Goal: Task Accomplishment & Management: Complete application form

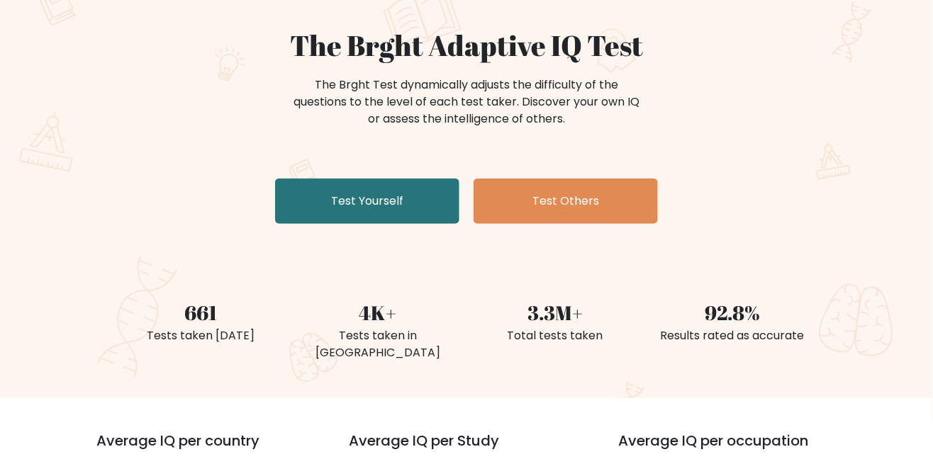
scroll to position [118, 0]
click at [312, 200] on link "Test Yourself" at bounding box center [367, 200] width 184 height 45
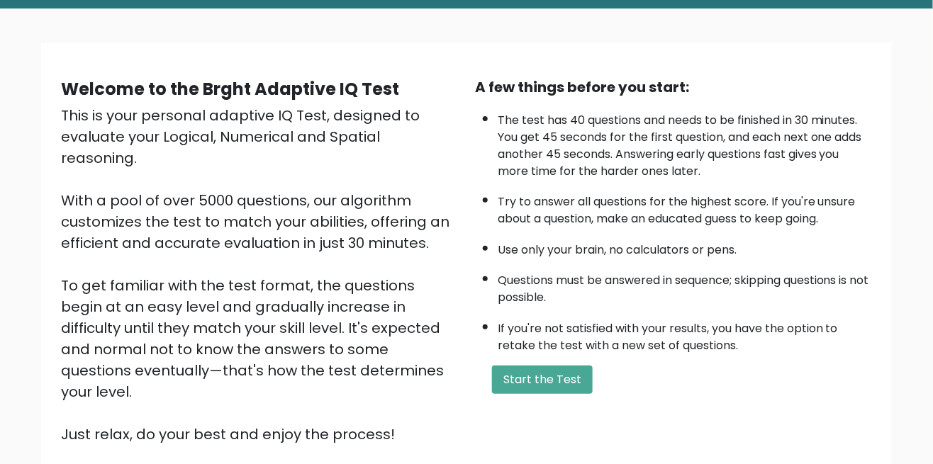
scroll to position [76, 0]
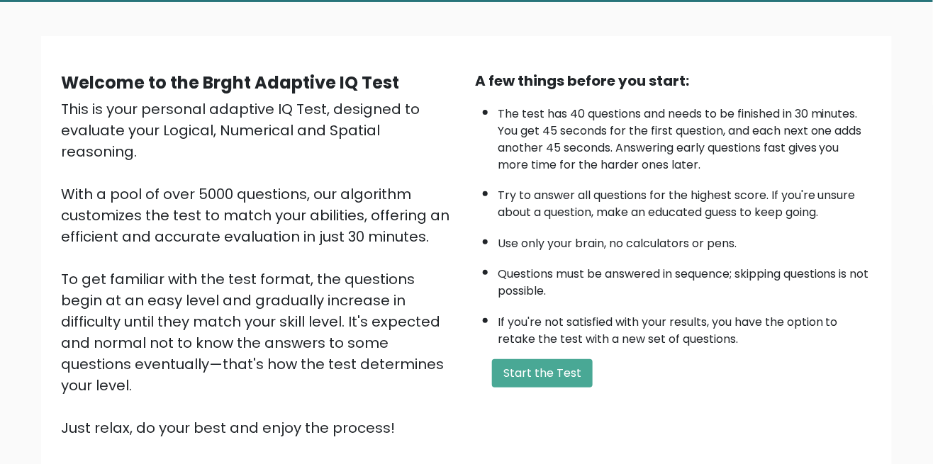
click at [578, 369] on button "Start the Test" at bounding box center [542, 373] width 101 height 28
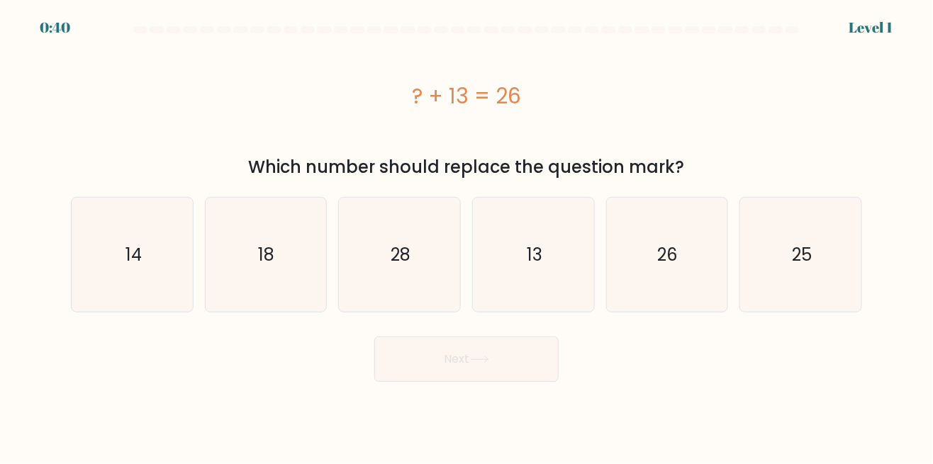
click at [542, 236] on icon "13" at bounding box center [533, 255] width 114 height 114
click at [467, 236] on input "d. 13" at bounding box center [466, 235] width 1 height 4
radio input "true"
click at [519, 362] on button "Next" at bounding box center [466, 359] width 184 height 45
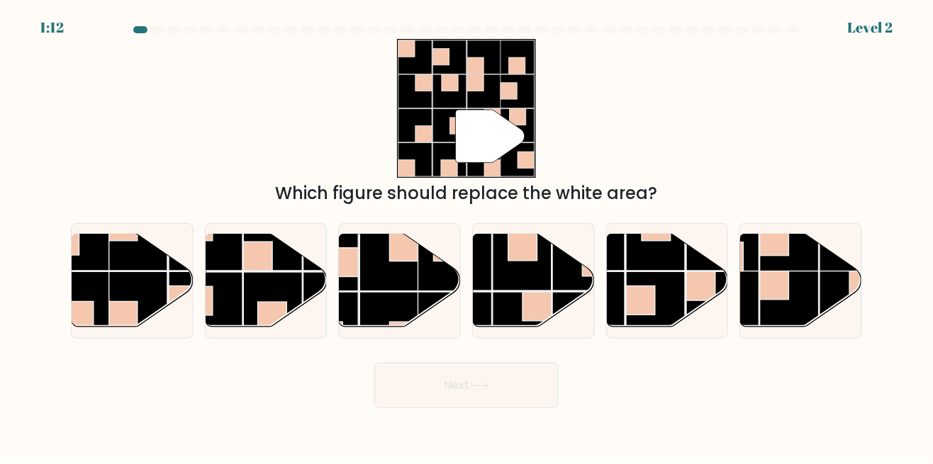
click at [378, 291] on rect at bounding box center [389, 261] width 59 height 59
click at [466, 236] on input "c." at bounding box center [466, 235] width 1 height 4
radio input "true"
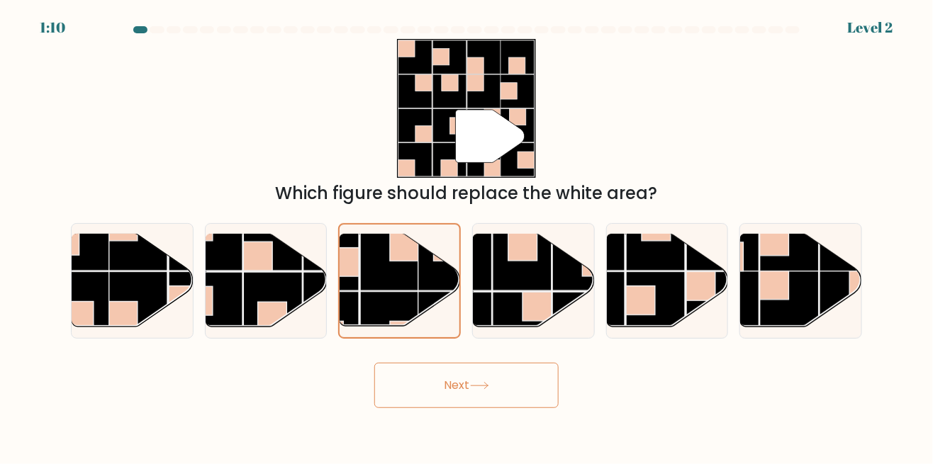
click at [517, 401] on button "Next" at bounding box center [466, 385] width 184 height 45
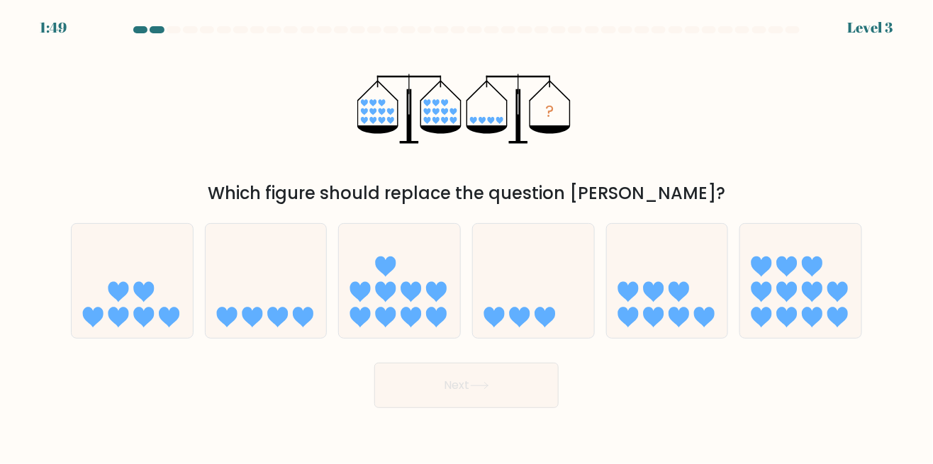
click at [539, 327] on icon at bounding box center [545, 317] width 21 height 21
click at [467, 236] on input "d." at bounding box center [466, 235] width 1 height 4
radio input "true"
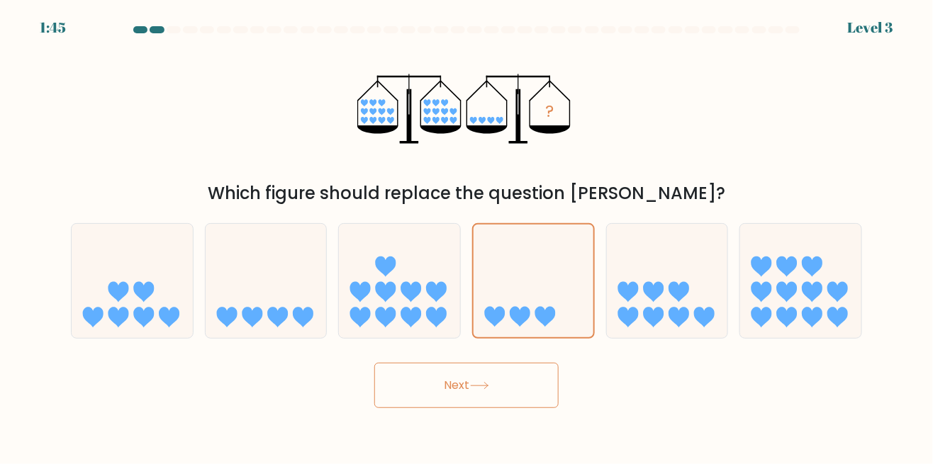
click at [552, 310] on icon at bounding box center [534, 280] width 120 height 99
click at [467, 236] on input "d." at bounding box center [466, 235] width 1 height 4
click at [245, 318] on icon at bounding box center [266, 281] width 121 height 100
click at [466, 236] on input "b." at bounding box center [466, 235] width 1 height 4
radio input "true"
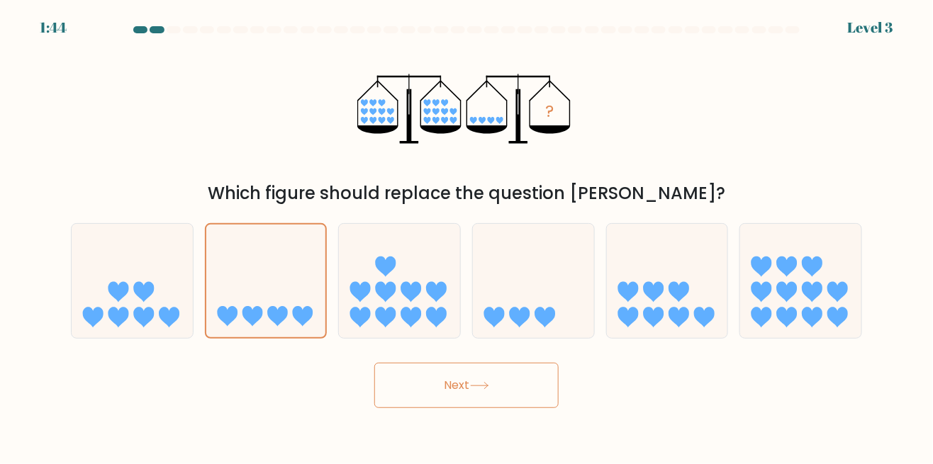
click at [542, 408] on button "Next" at bounding box center [466, 385] width 184 height 45
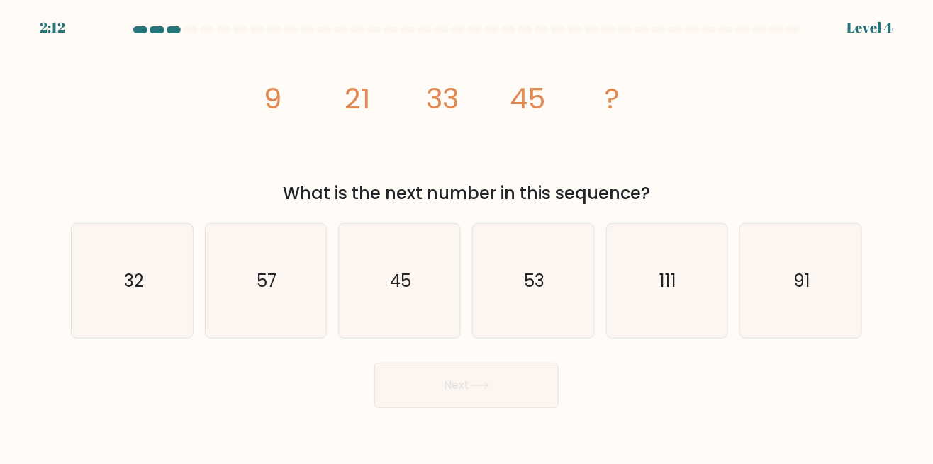
click at [268, 292] on text "57" at bounding box center [267, 280] width 20 height 23
click at [466, 236] on input "b. 57" at bounding box center [466, 235] width 1 height 4
radio input "true"
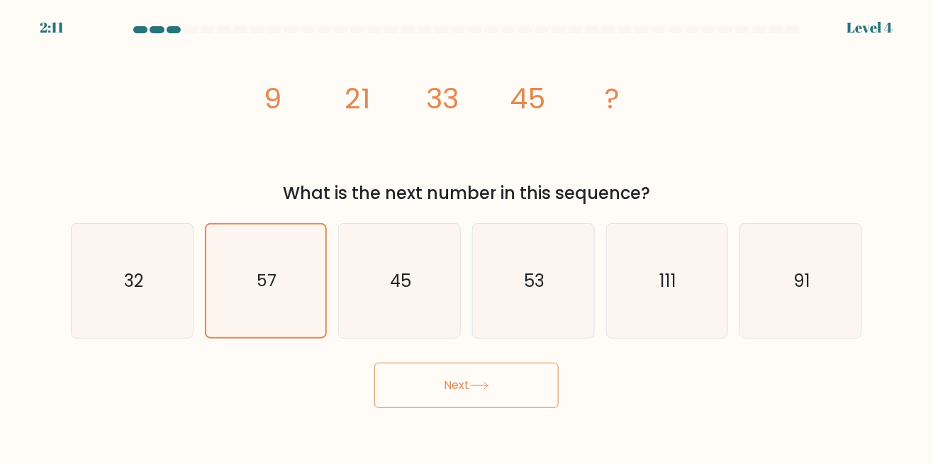
click at [533, 390] on button "Next" at bounding box center [466, 385] width 184 height 45
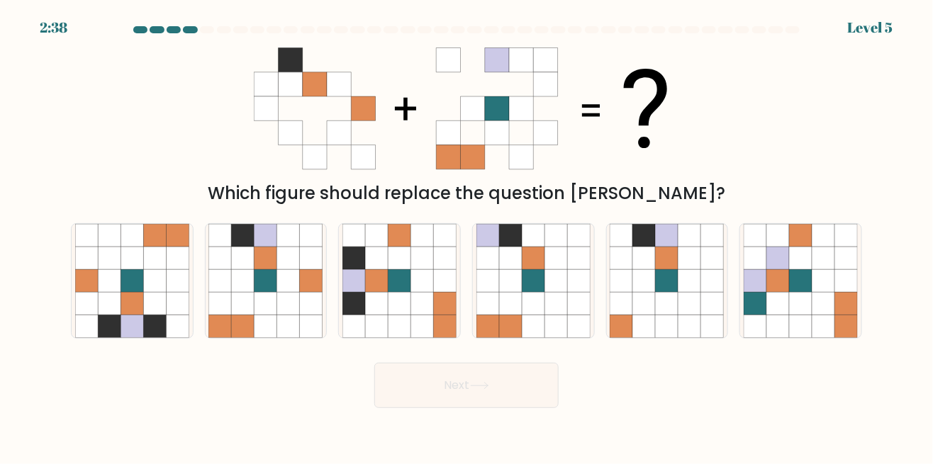
click at [276, 315] on icon at bounding box center [265, 303] width 23 height 23
click at [466, 236] on input "b." at bounding box center [466, 235] width 1 height 4
radio input "true"
click at [503, 408] on button "Next" at bounding box center [466, 385] width 184 height 45
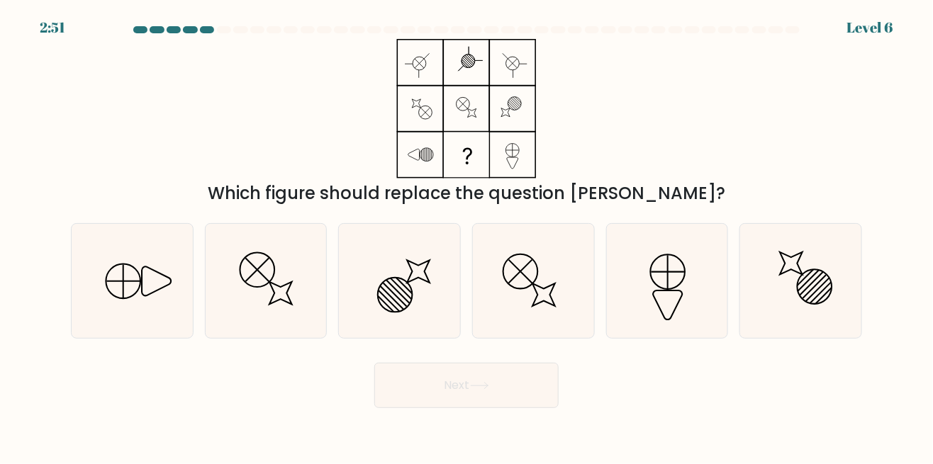
click at [130, 281] on line at bounding box center [122, 281] width 33 height 0
click at [466, 236] on input "a." at bounding box center [466, 235] width 1 height 4
radio input "true"
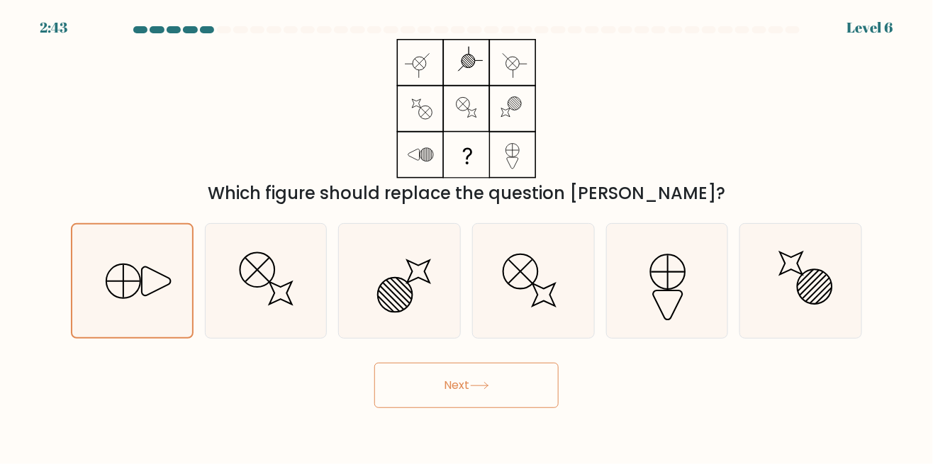
click at [521, 403] on button "Next" at bounding box center [466, 385] width 184 height 45
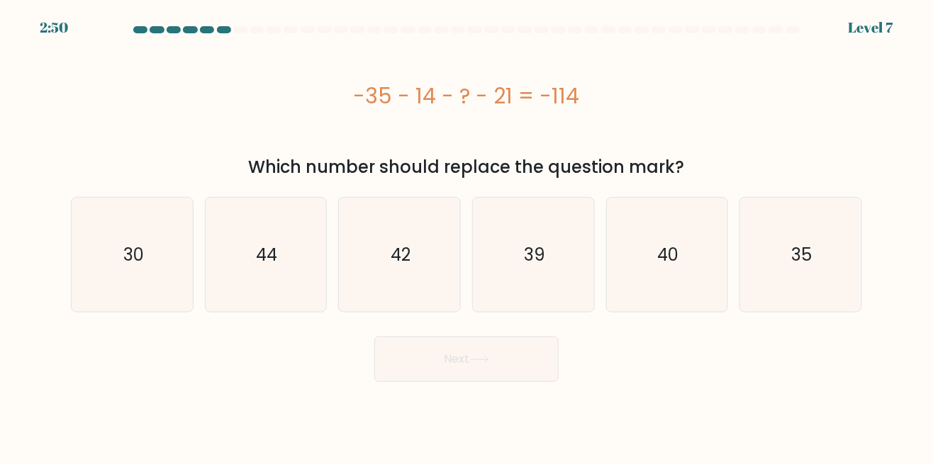
click at [247, 260] on icon "44" at bounding box center [265, 255] width 114 height 114
click at [466, 236] on input "b. 44" at bounding box center [466, 235] width 1 height 4
radio input "true"
click at [517, 362] on button "Next" at bounding box center [466, 359] width 184 height 45
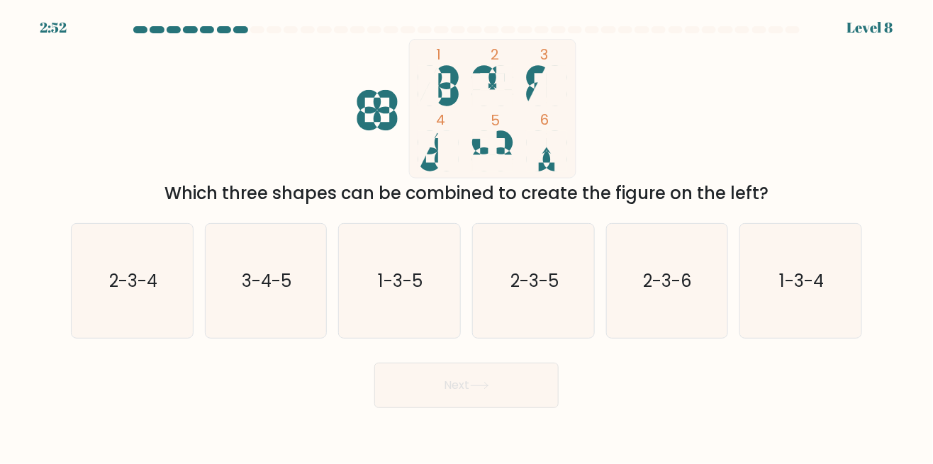
click at [240, 301] on icon "3-4-5" at bounding box center [265, 281] width 114 height 114
click at [466, 236] on input "b. 3-4-5" at bounding box center [466, 235] width 1 height 4
radio input "true"
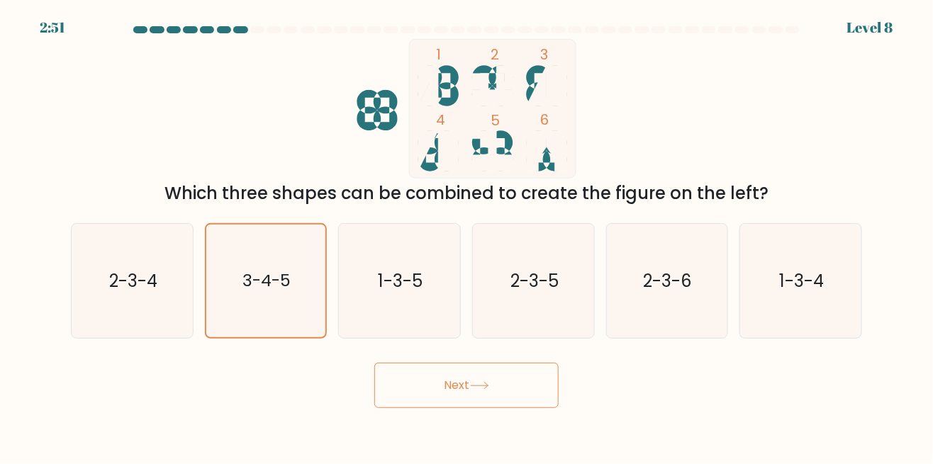
click at [537, 408] on button "Next" at bounding box center [466, 385] width 184 height 45
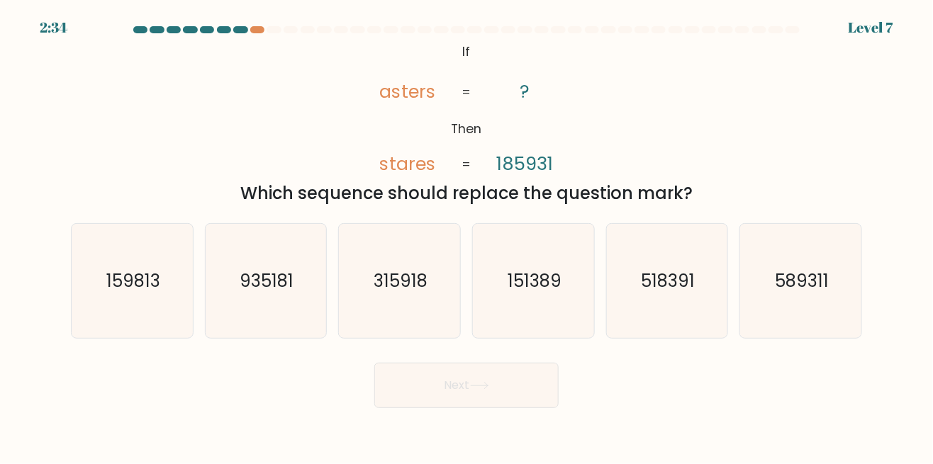
click at [683, 330] on icon "518391" at bounding box center [667, 281] width 114 height 114
click at [467, 236] on input "e. 518391" at bounding box center [466, 235] width 1 height 4
radio input "true"
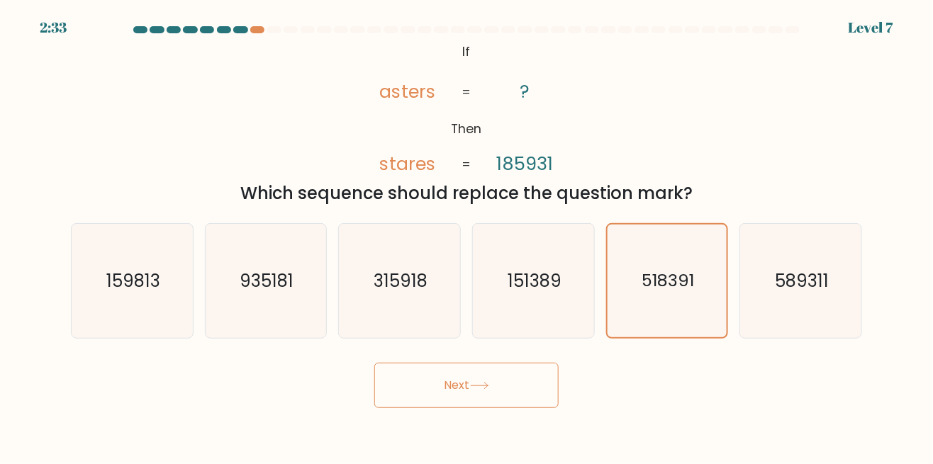
click at [540, 408] on button "Next" at bounding box center [466, 385] width 184 height 45
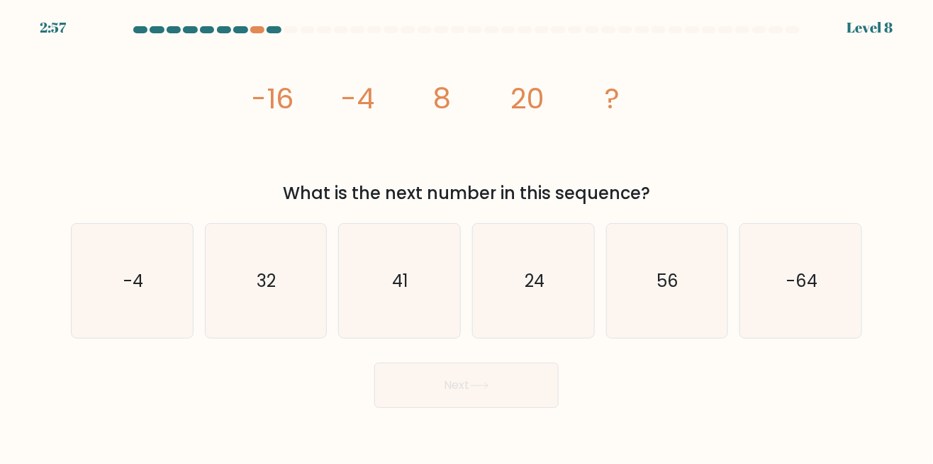
click at [281, 303] on icon "32" at bounding box center [265, 281] width 114 height 114
click at [466, 236] on input "b. 32" at bounding box center [466, 235] width 1 height 4
radio input "true"
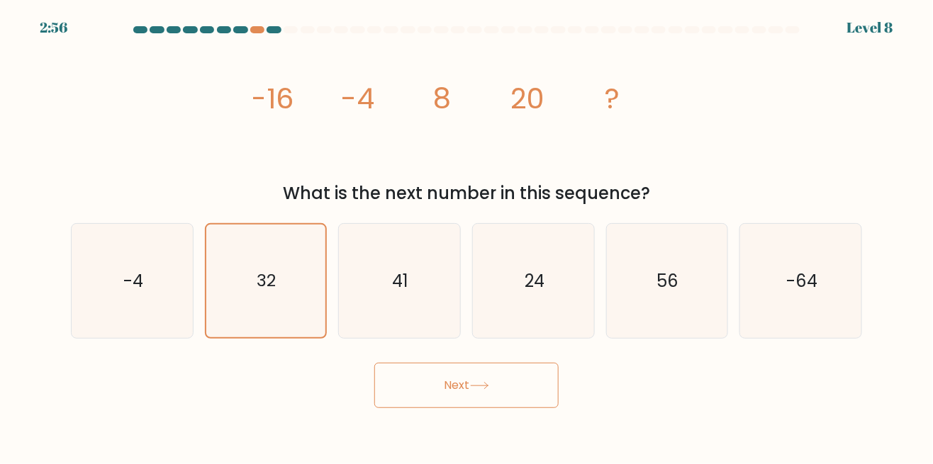
click at [499, 408] on button "Next" at bounding box center [466, 385] width 184 height 45
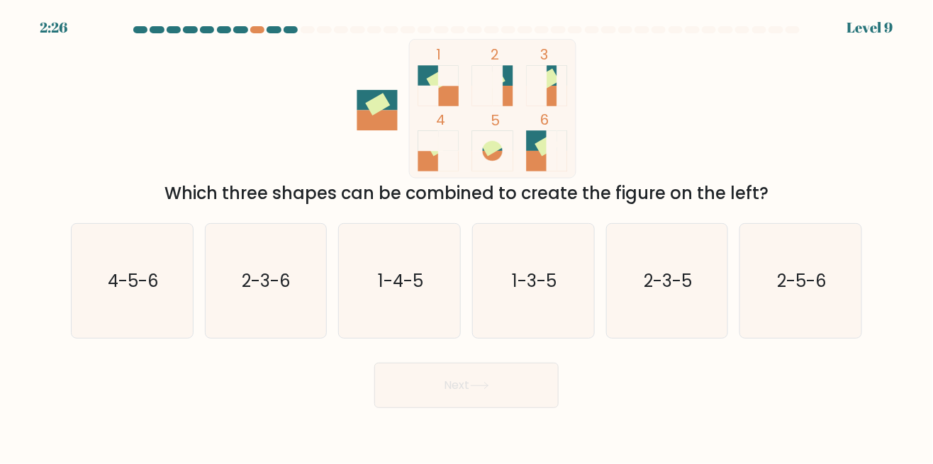
click at [274, 315] on icon "2-3-6" at bounding box center [265, 281] width 114 height 114
click at [466, 236] on input "b. 2-3-6" at bounding box center [466, 235] width 1 height 4
radio input "true"
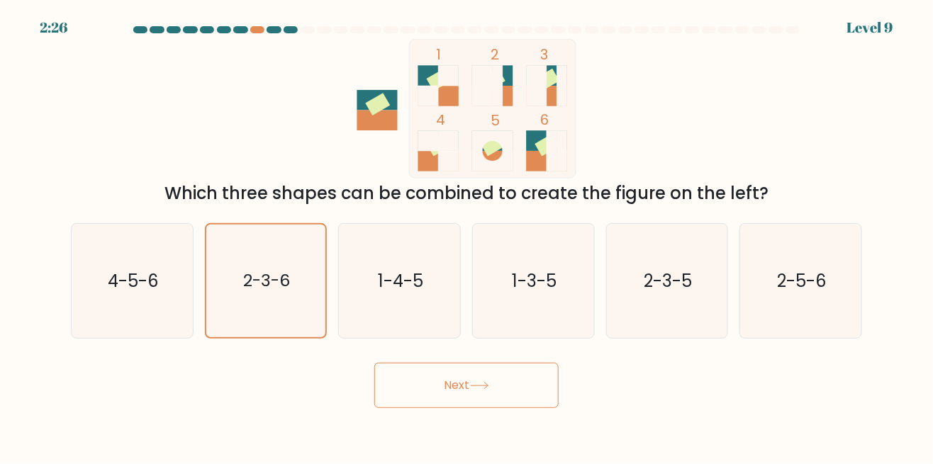
click at [520, 408] on button "Next" at bounding box center [466, 385] width 184 height 45
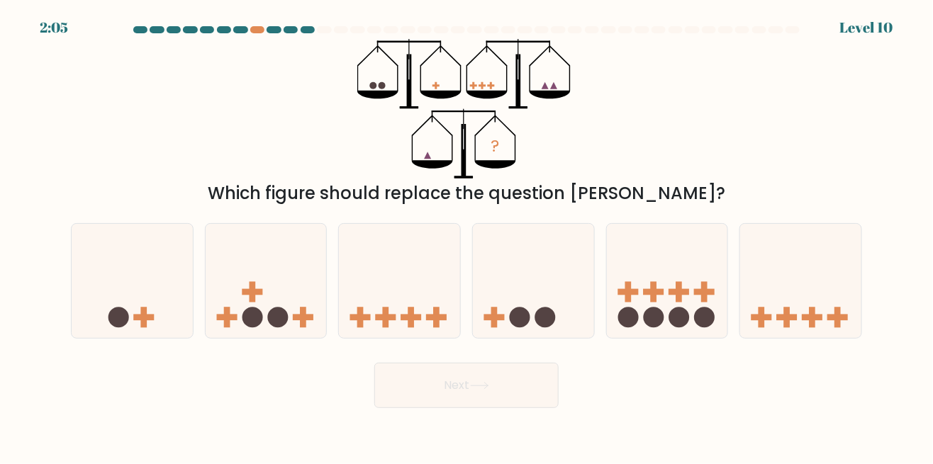
click at [128, 327] on circle at bounding box center [118, 317] width 21 height 21
click at [466, 236] on input "a." at bounding box center [466, 235] width 1 height 4
radio input "true"
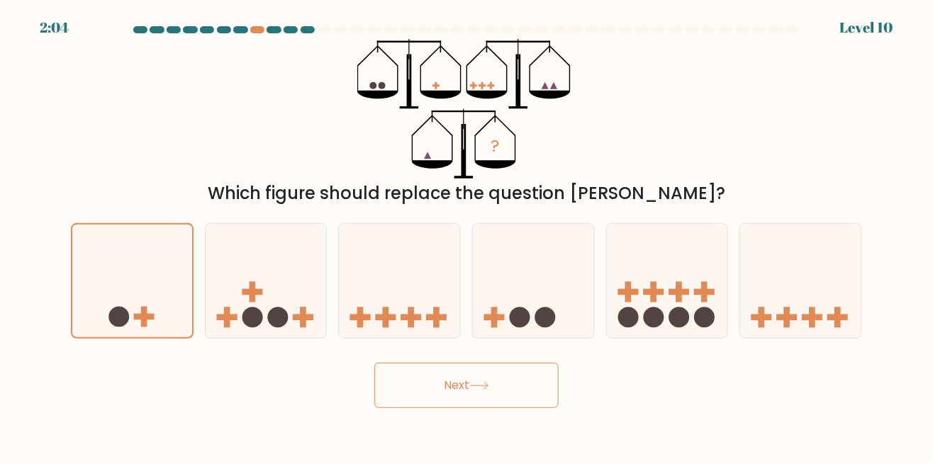
click at [531, 407] on button "Next" at bounding box center [466, 385] width 184 height 45
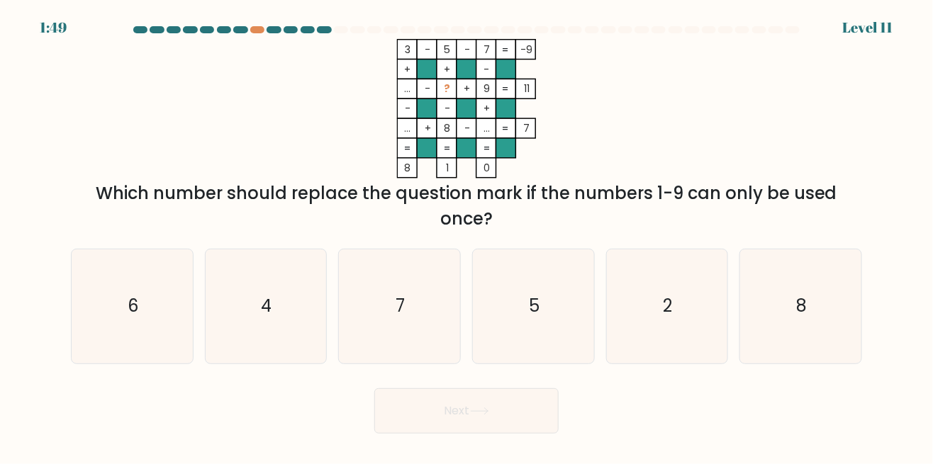
click at [254, 330] on icon "4" at bounding box center [265, 307] width 114 height 114
click at [466, 236] on input "b. 4" at bounding box center [466, 235] width 1 height 4
radio input "true"
click at [659, 344] on icon "2" at bounding box center [667, 307] width 114 height 114
click at [467, 236] on input "e. 2" at bounding box center [466, 235] width 1 height 4
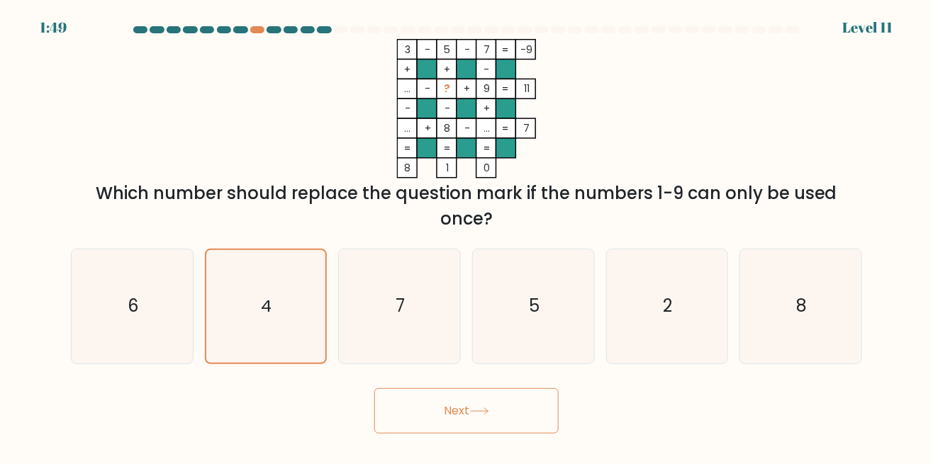
radio input "true"
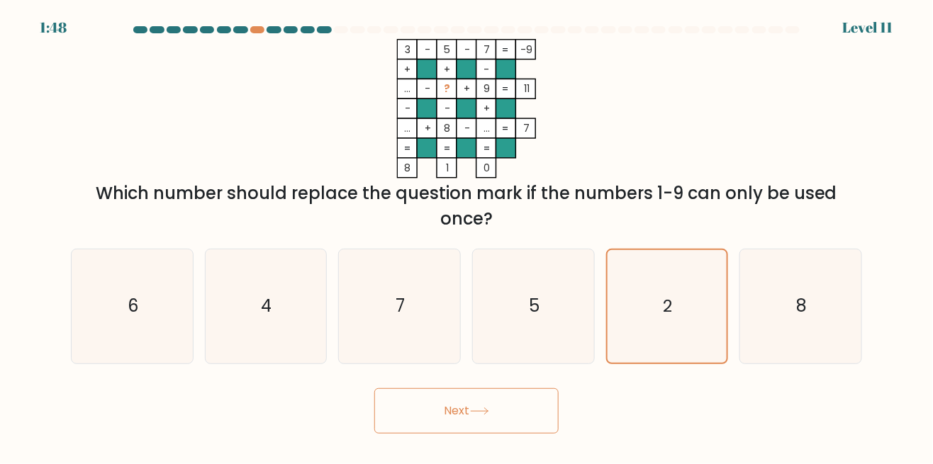
click at [245, 320] on icon "4" at bounding box center [265, 307] width 114 height 114
click at [466, 236] on input "b. 4" at bounding box center [466, 235] width 1 height 4
radio input "true"
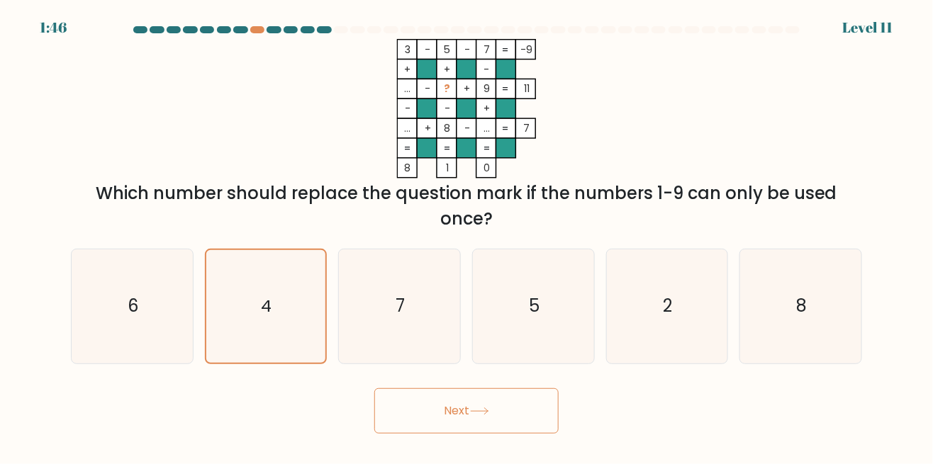
click at [666, 340] on icon "2" at bounding box center [667, 307] width 114 height 114
click at [467, 236] on input "e. 2" at bounding box center [466, 235] width 1 height 4
radio input "true"
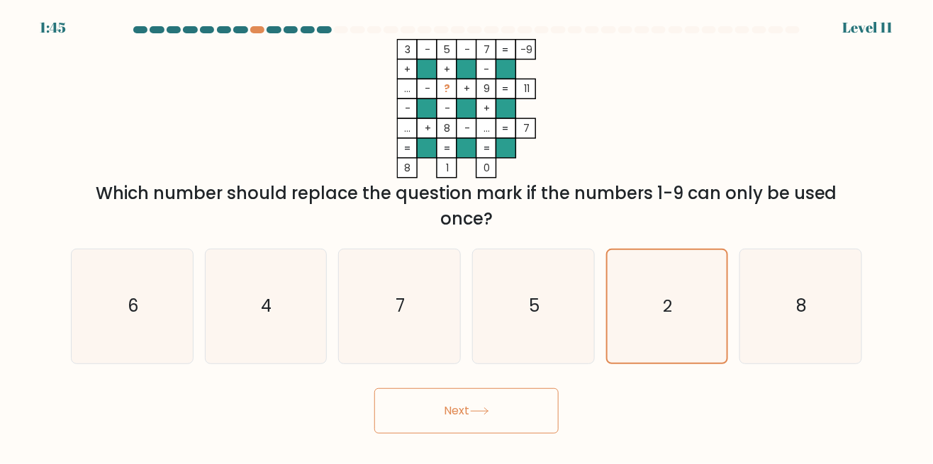
click at [525, 426] on button "Next" at bounding box center [466, 410] width 184 height 45
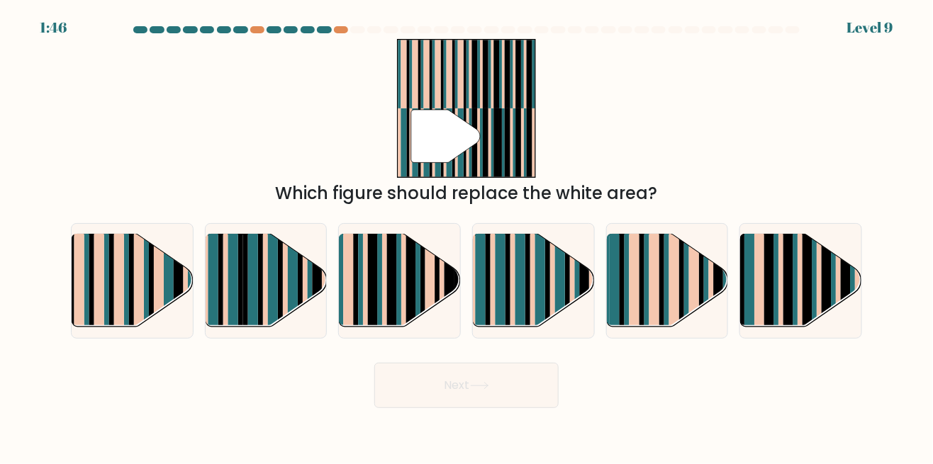
click at [216, 312] on rect at bounding box center [213, 292] width 10 height 120
click at [466, 236] on input "b." at bounding box center [466, 235] width 1 height 4
radio input "true"
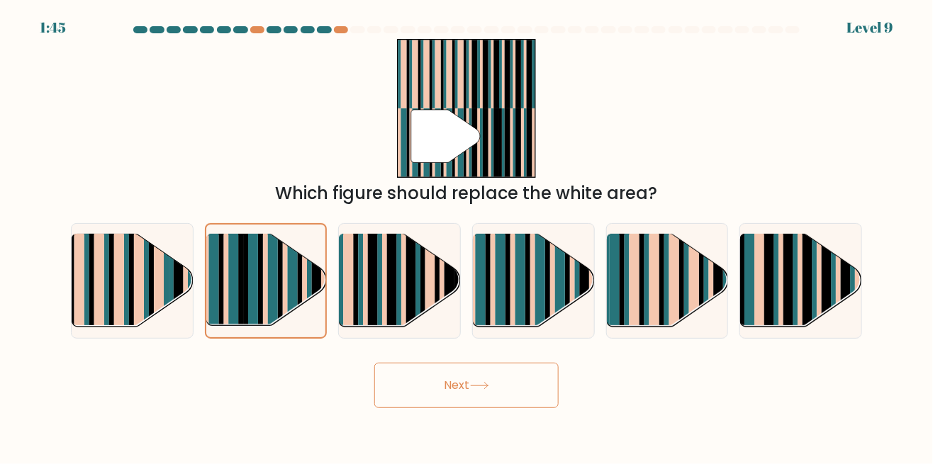
click at [540, 408] on button "Next" at bounding box center [466, 385] width 184 height 45
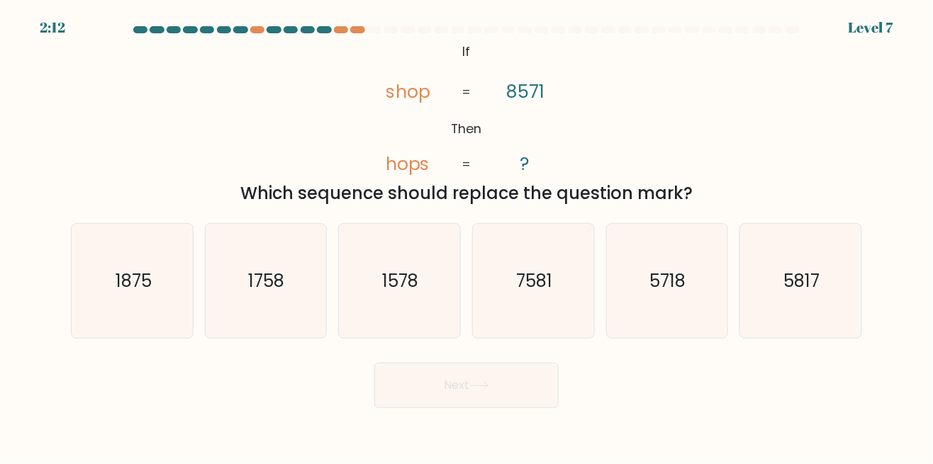
click at [690, 323] on icon "5718" at bounding box center [667, 281] width 114 height 114
click at [467, 236] on input "e. 5718" at bounding box center [466, 235] width 1 height 4
radio input "true"
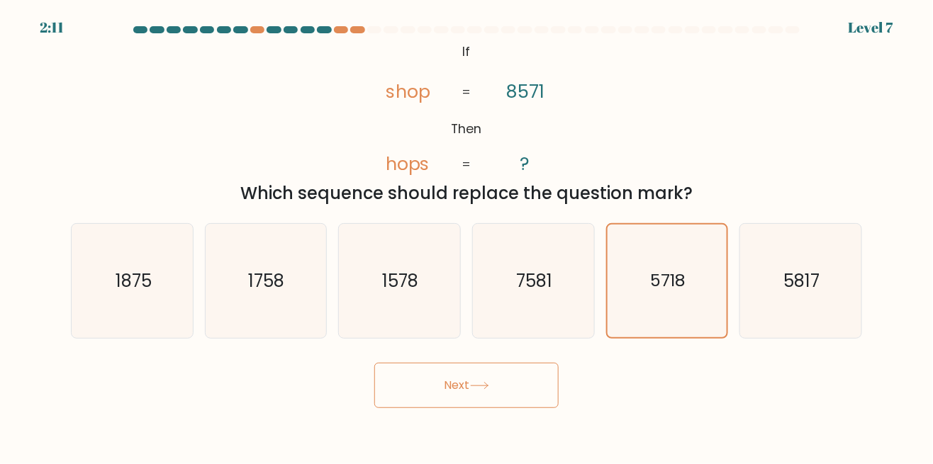
click at [538, 408] on button "Next" at bounding box center [466, 385] width 184 height 45
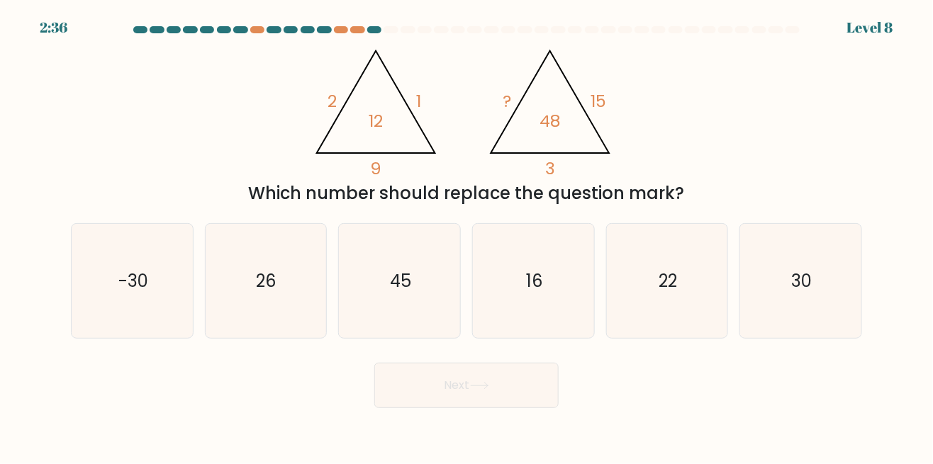
click at [819, 300] on icon "30" at bounding box center [801, 281] width 114 height 114
click at [467, 236] on input "f. 30" at bounding box center [466, 235] width 1 height 4
radio input "true"
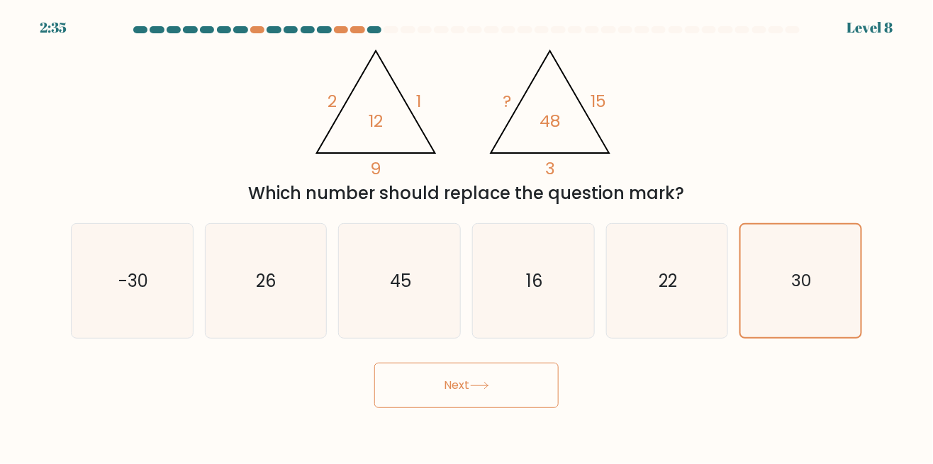
click at [534, 408] on button "Next" at bounding box center [466, 385] width 184 height 45
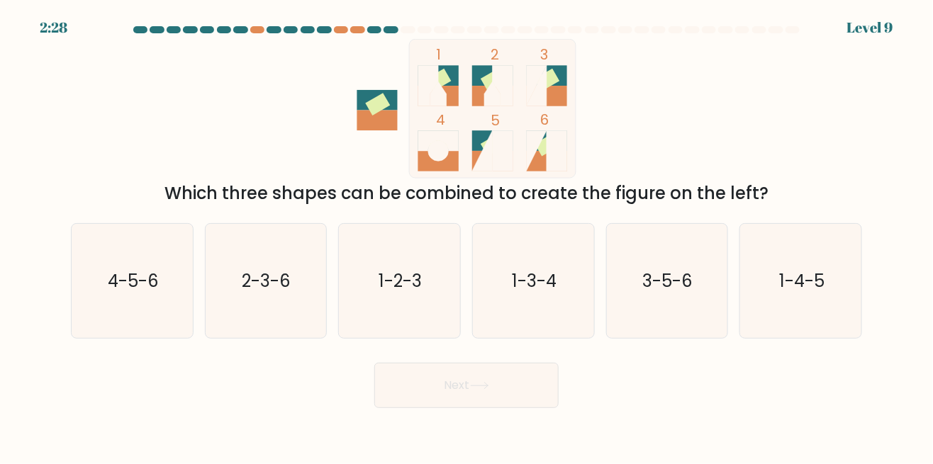
click at [245, 292] on text "2-3-6" at bounding box center [266, 280] width 49 height 23
click at [466, 236] on input "b. 2-3-6" at bounding box center [466, 235] width 1 height 4
radio input "true"
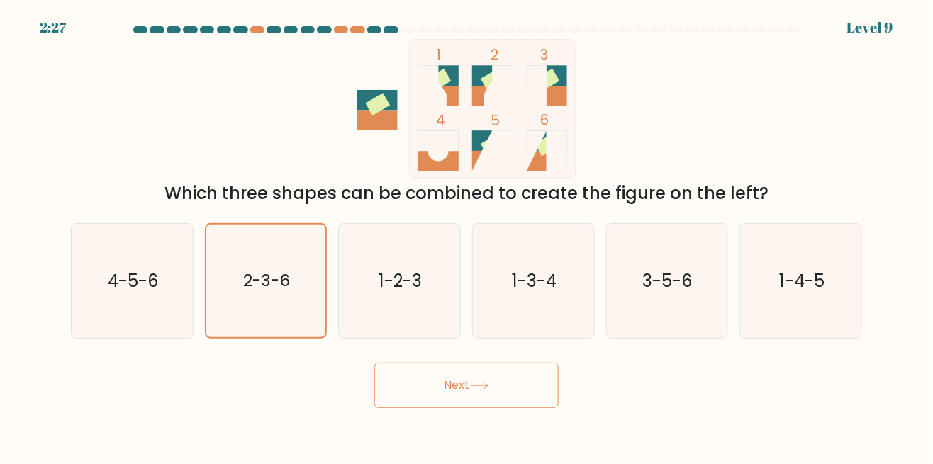
click at [530, 408] on button "Next" at bounding box center [466, 385] width 184 height 45
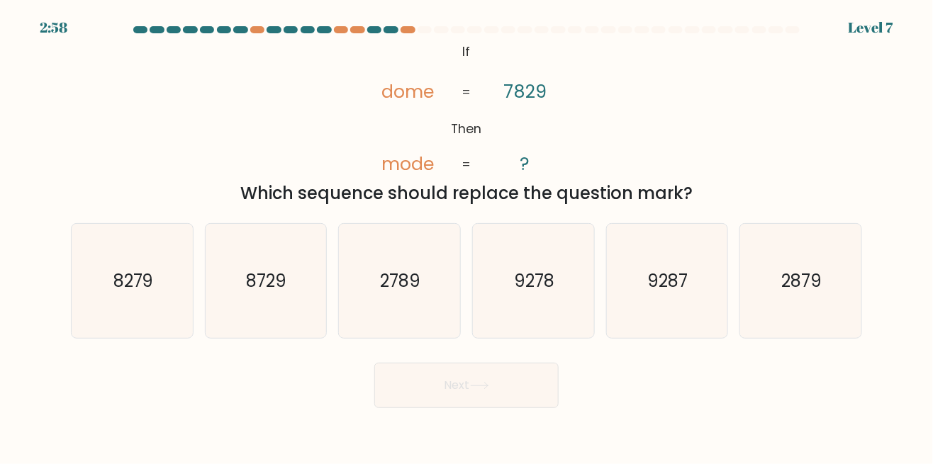
click at [829, 308] on icon "2879" at bounding box center [801, 281] width 114 height 114
click at [467, 236] on input "f. 2879" at bounding box center [466, 235] width 1 height 4
radio input "true"
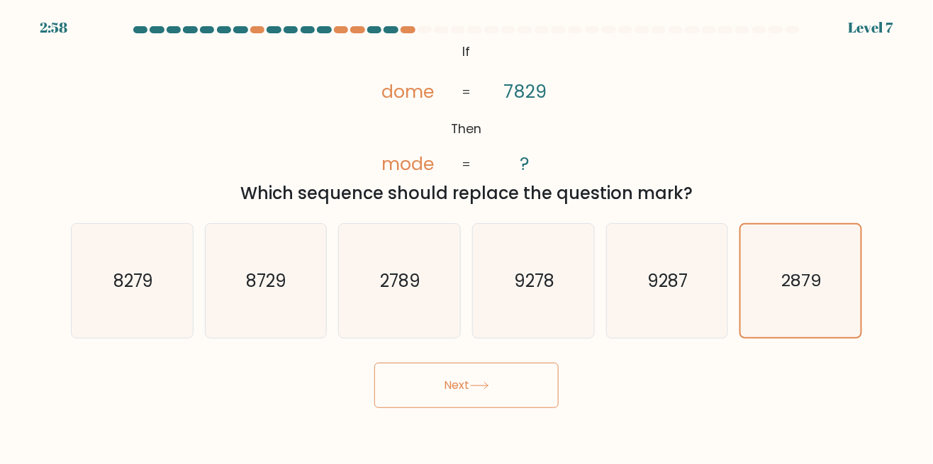
click at [540, 408] on button "Next" at bounding box center [466, 385] width 184 height 45
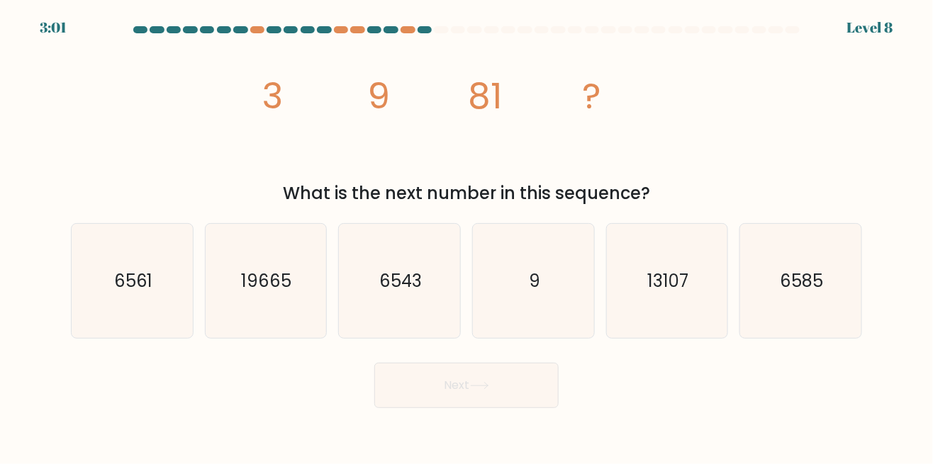
click at [117, 291] on text "6561" at bounding box center [132, 280] width 39 height 23
click at [466, 236] on input "a. 6561" at bounding box center [466, 235] width 1 height 4
radio input "true"
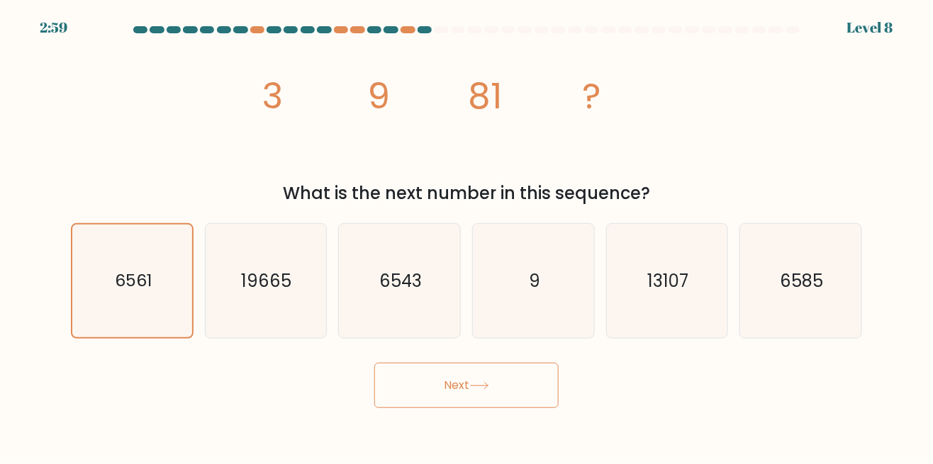
click at [519, 408] on button "Next" at bounding box center [466, 385] width 184 height 45
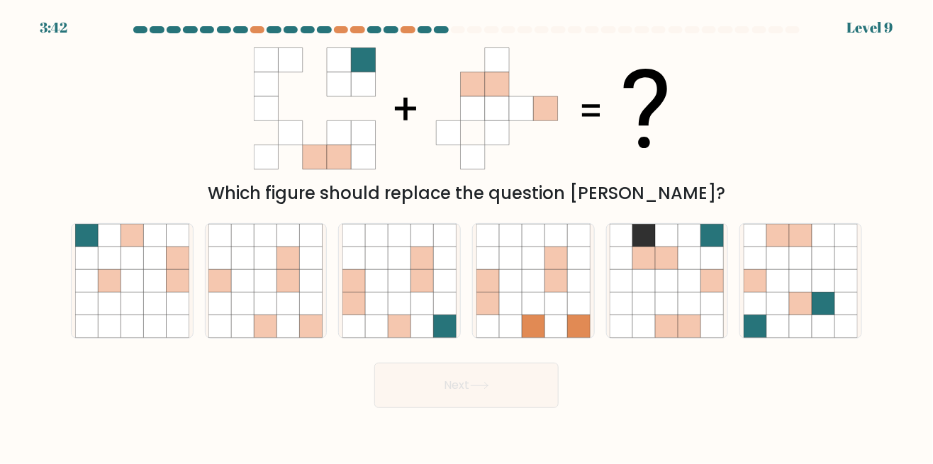
scroll to position [6, 0]
click at [692, 310] on icon at bounding box center [689, 303] width 23 height 23
click at [467, 236] on input "e." at bounding box center [466, 235] width 1 height 4
radio input "true"
click at [534, 408] on button "Next" at bounding box center [466, 385] width 184 height 45
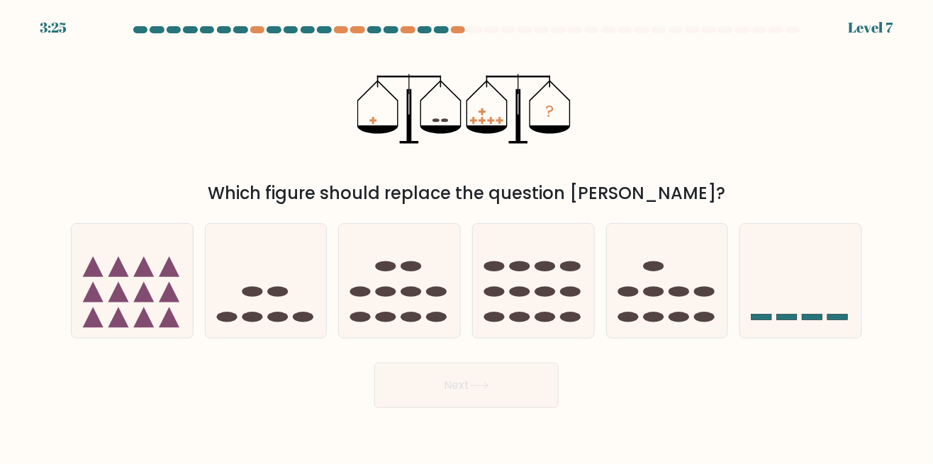
click at [424, 292] on icon at bounding box center [399, 281] width 121 height 100
click at [466, 236] on input "c." at bounding box center [466, 235] width 1 height 4
radio input "true"
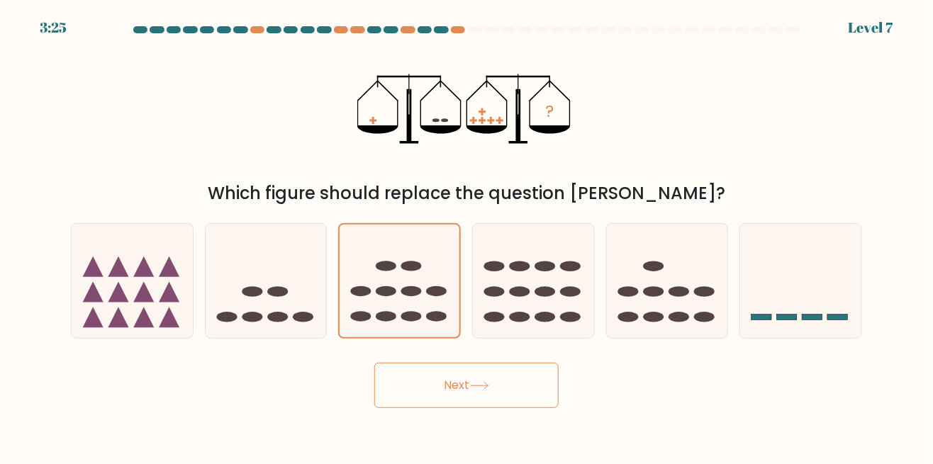
click at [467, 405] on button "Next" at bounding box center [466, 385] width 184 height 45
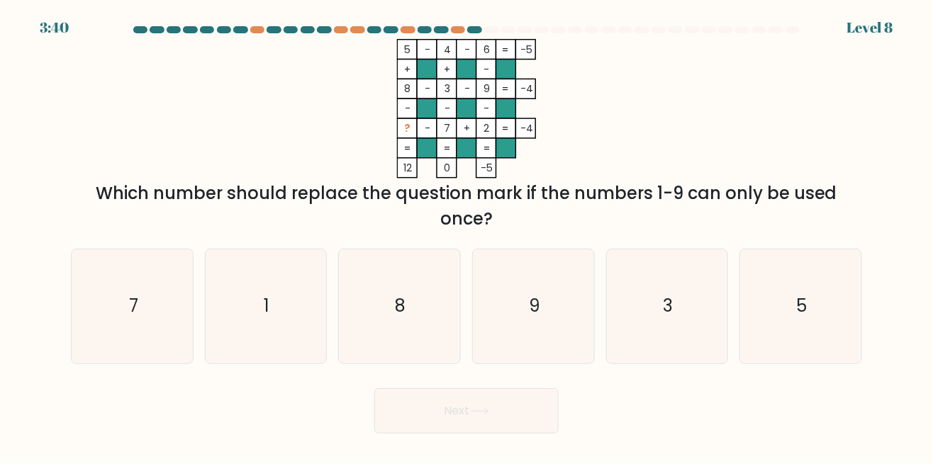
click at [678, 325] on icon "3" at bounding box center [667, 307] width 114 height 114
click at [467, 236] on input "e. 3" at bounding box center [466, 235] width 1 height 4
radio input "true"
click at [517, 427] on button "Next" at bounding box center [466, 410] width 184 height 45
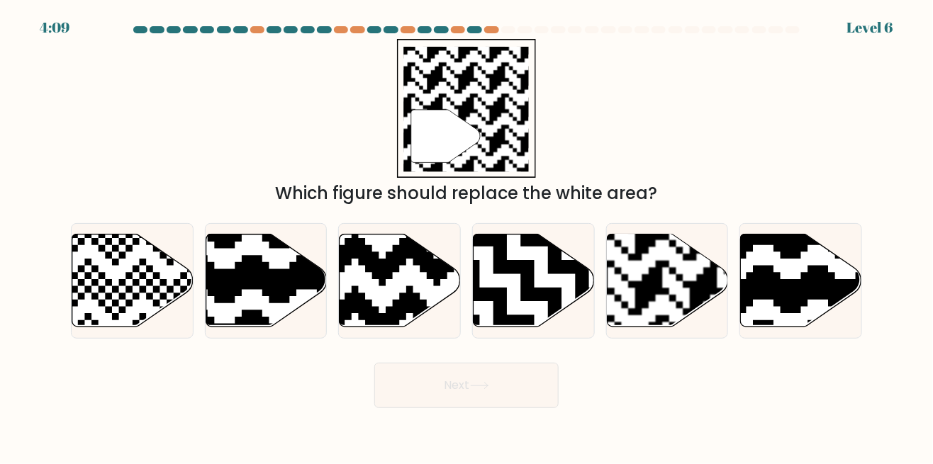
click at [809, 310] on icon at bounding box center [761, 231] width 220 height 220
click at [467, 236] on input "f." at bounding box center [466, 235] width 1 height 4
radio input "true"
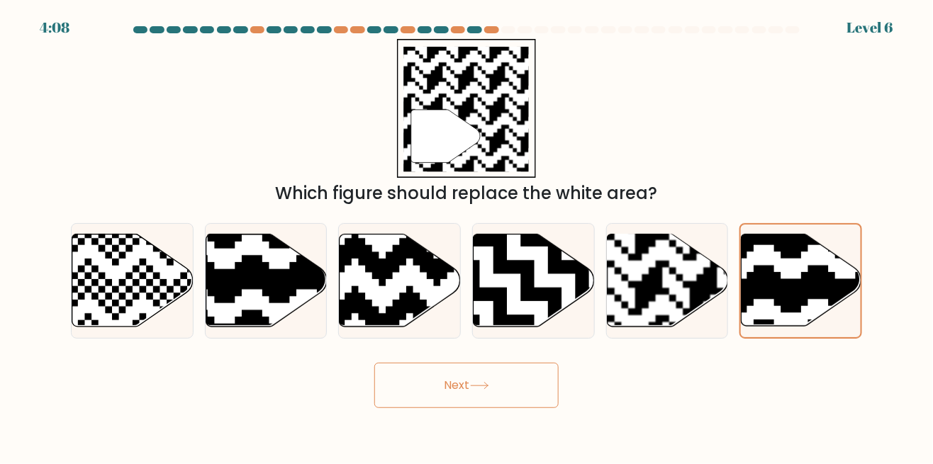
click at [537, 389] on button "Next" at bounding box center [466, 385] width 184 height 45
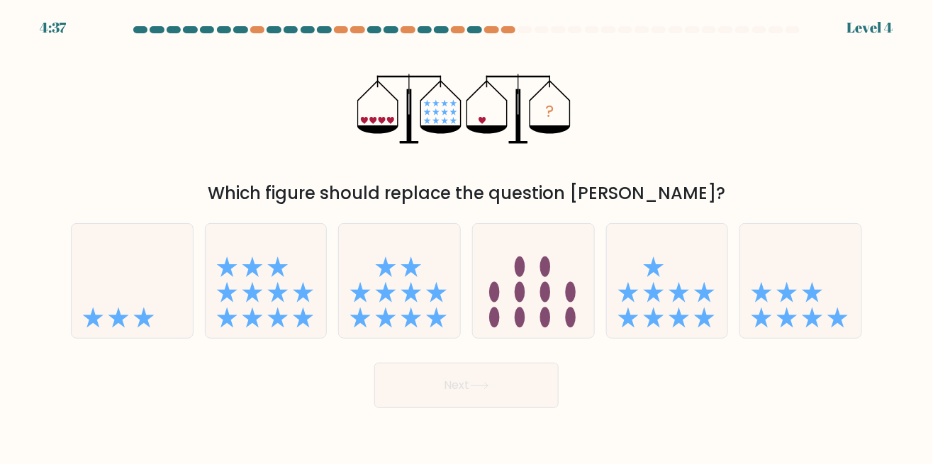
click at [123, 328] on icon at bounding box center [118, 318] width 21 height 21
click at [466, 236] on input "a." at bounding box center [466, 235] width 1 height 4
radio input "true"
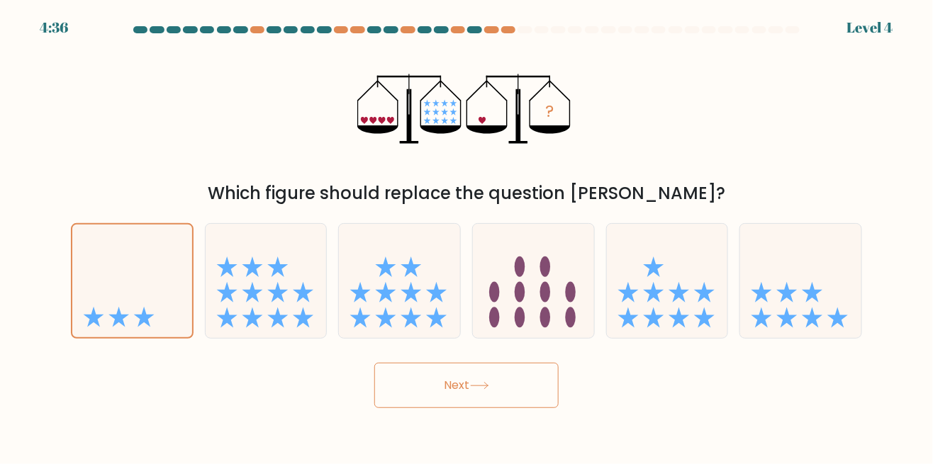
click at [523, 408] on button "Next" at bounding box center [466, 385] width 184 height 45
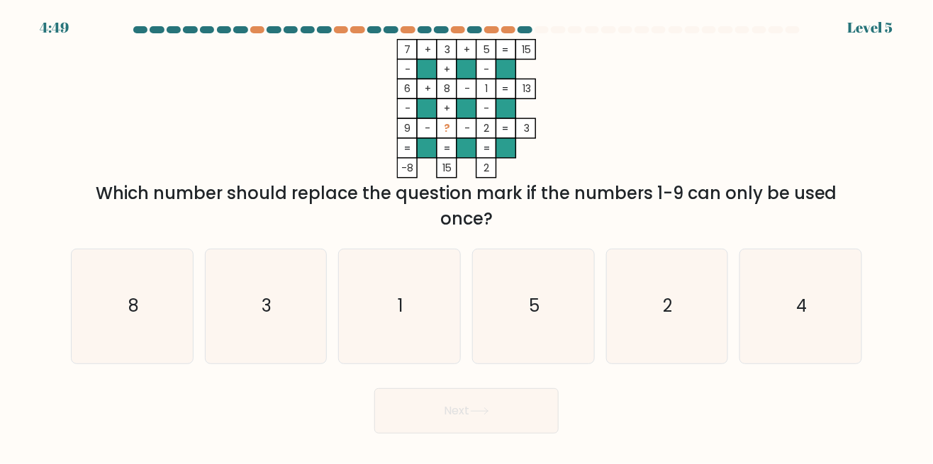
click at [808, 327] on icon "4" at bounding box center [801, 307] width 114 height 114
click at [467, 236] on input "f. 4" at bounding box center [466, 235] width 1 height 4
radio input "true"
click at [532, 421] on button "Next" at bounding box center [466, 410] width 184 height 45
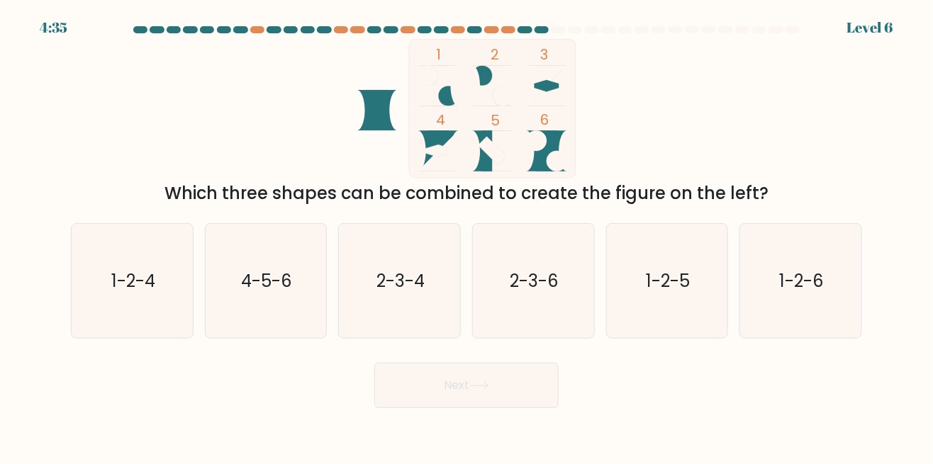
click at [780, 292] on text "1-2-6" at bounding box center [802, 280] width 45 height 23
click at [467, 236] on input "f. 1-2-6" at bounding box center [466, 235] width 1 height 4
radio input "true"
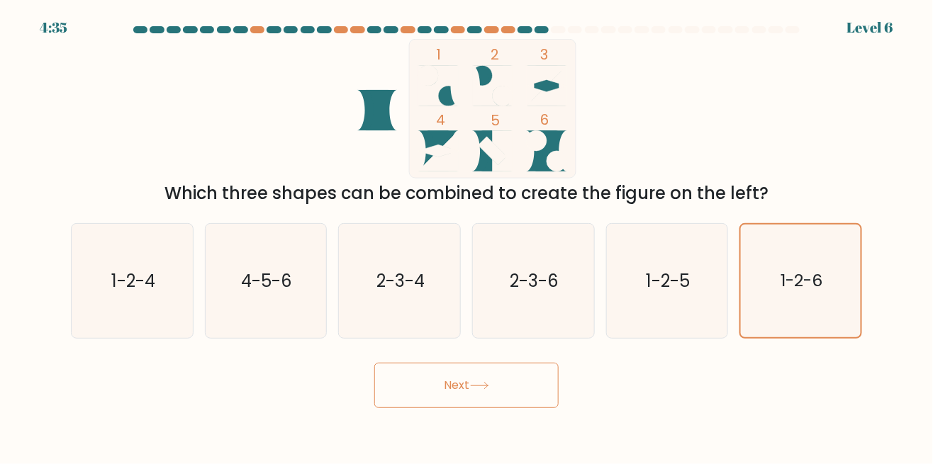
click at [556, 403] on button "Next" at bounding box center [466, 385] width 184 height 45
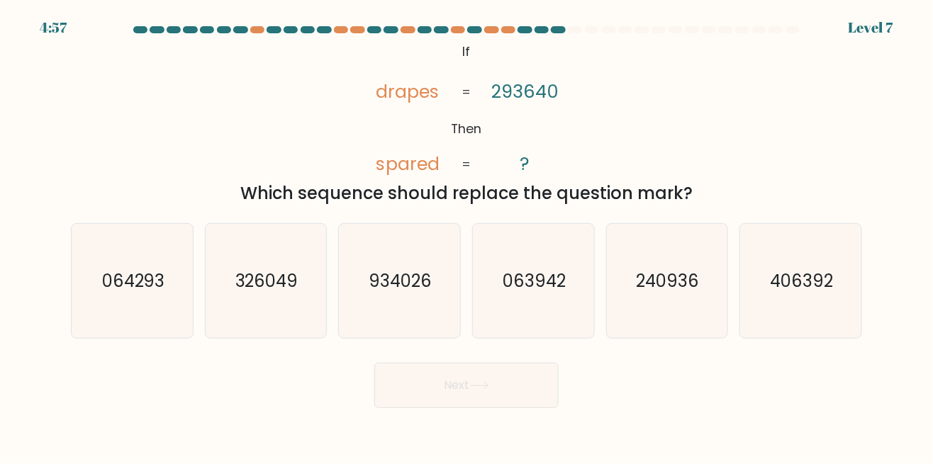
click at [561, 313] on icon "063942" at bounding box center [533, 281] width 114 height 114
click at [467, 236] on input "d. 063942" at bounding box center [466, 235] width 1 height 4
radio input "true"
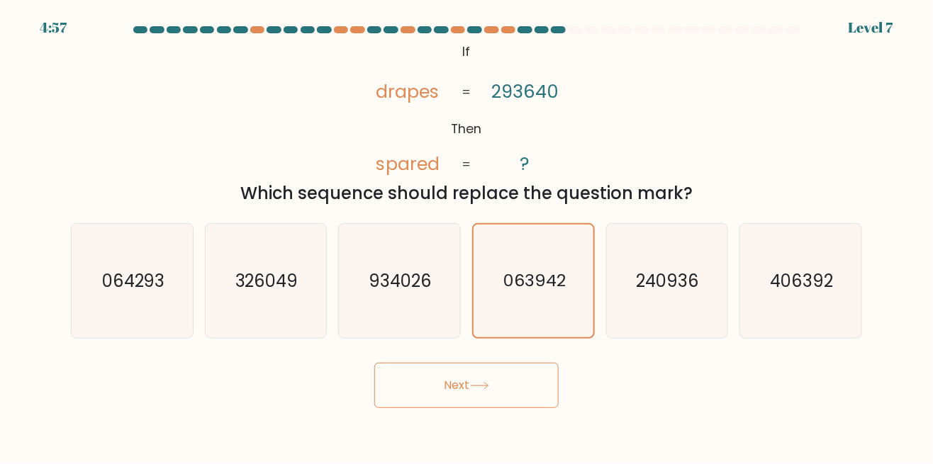
click at [512, 407] on button "Next" at bounding box center [466, 385] width 184 height 45
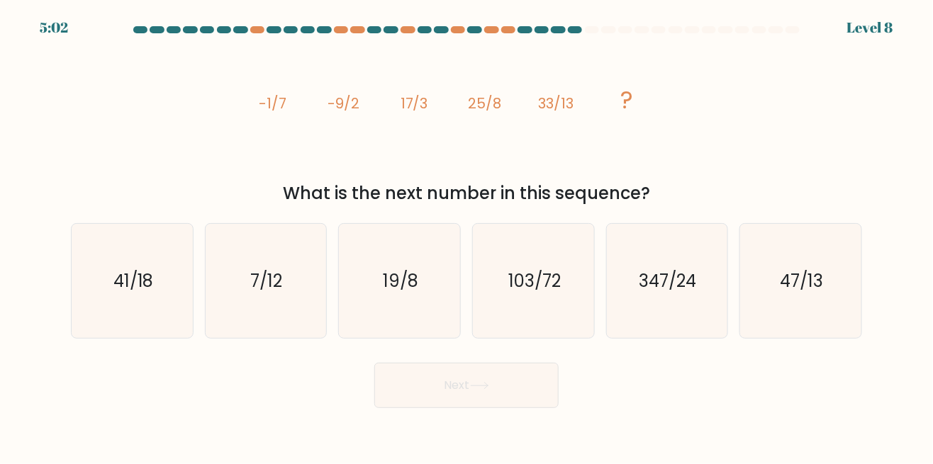
click at [672, 313] on icon "347/24" at bounding box center [667, 281] width 114 height 114
click at [467, 236] on input "e. 347/24" at bounding box center [466, 235] width 1 height 4
radio input "true"
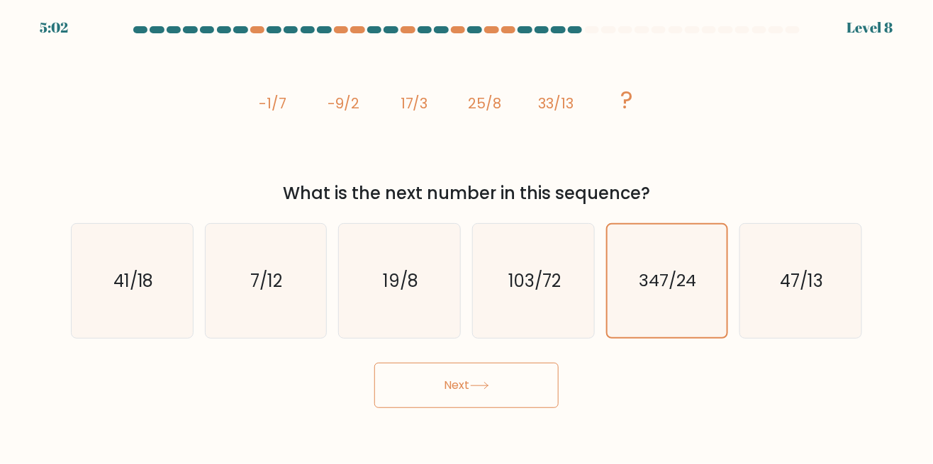
click at [533, 408] on button "Next" at bounding box center [466, 385] width 184 height 45
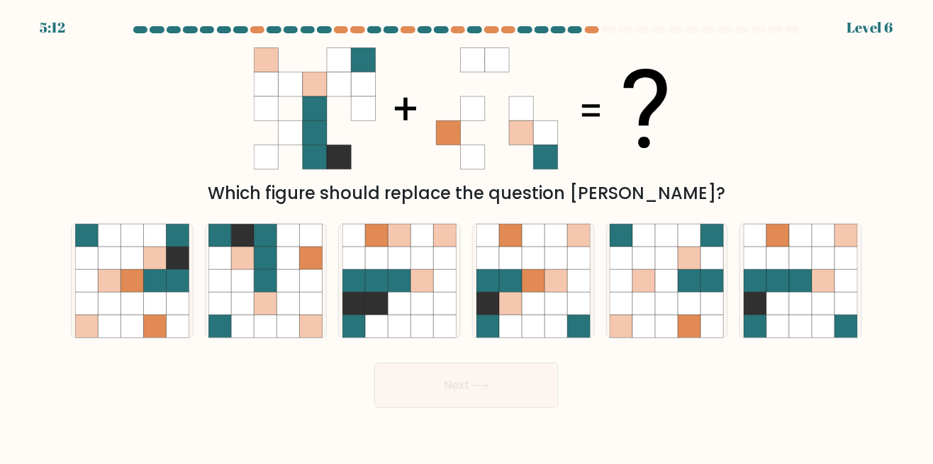
click at [277, 292] on icon at bounding box center [288, 280] width 23 height 23
click at [466, 236] on input "b." at bounding box center [466, 235] width 1 height 4
radio input "true"
click at [498, 408] on button "Next" at bounding box center [466, 385] width 184 height 45
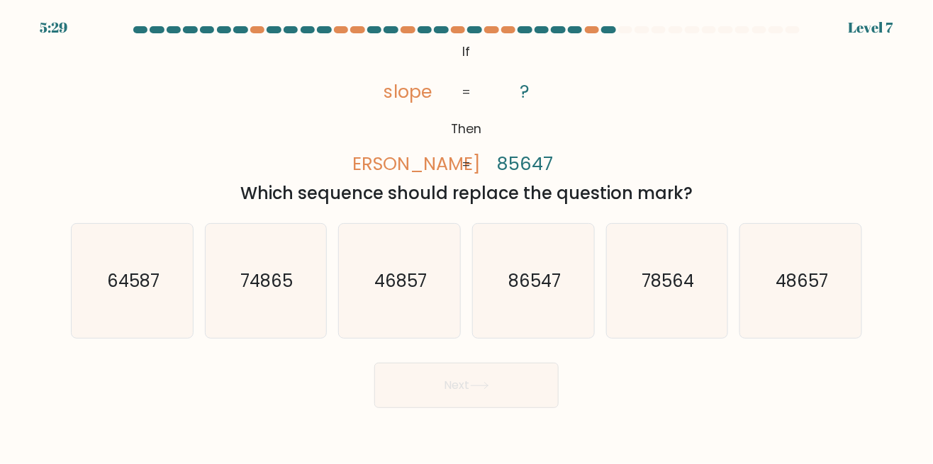
click at [690, 292] on text "78564" at bounding box center [668, 280] width 52 height 23
click at [467, 236] on input "e. 78564" at bounding box center [466, 235] width 1 height 4
radio input "true"
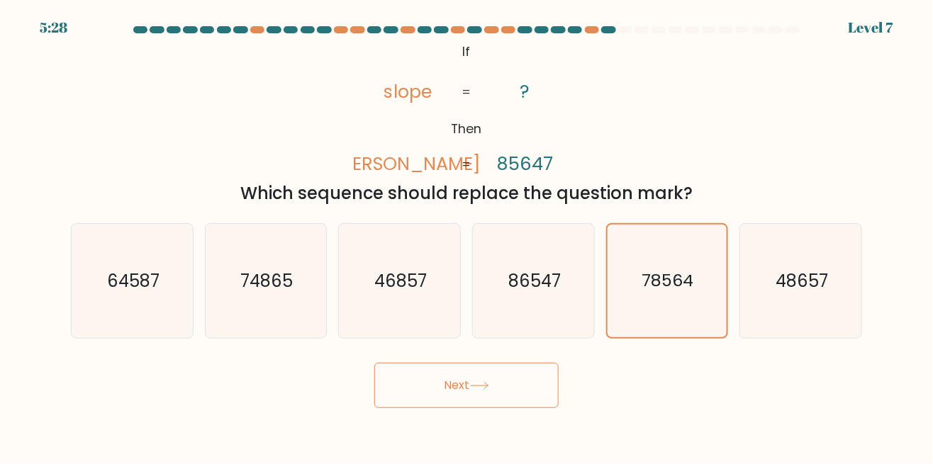
click at [539, 401] on button "Next" at bounding box center [466, 385] width 184 height 45
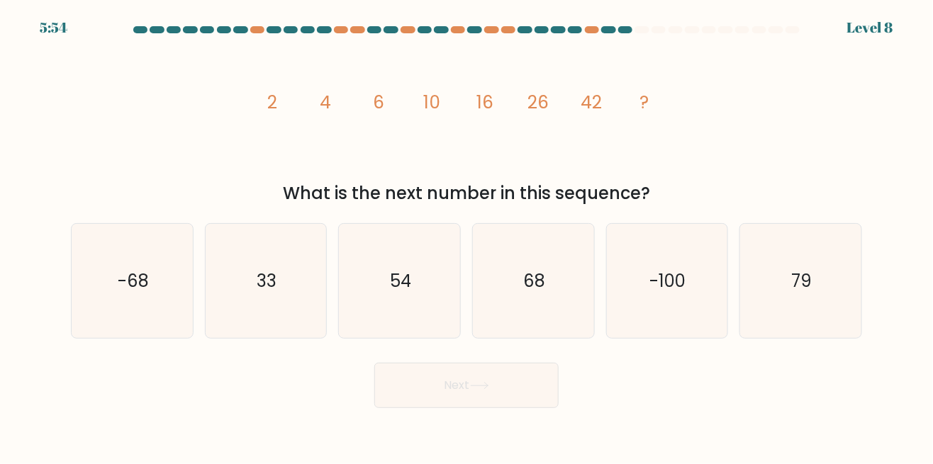
click at [576, 304] on icon "68" at bounding box center [533, 281] width 114 height 114
click at [467, 236] on input "d. 68" at bounding box center [466, 235] width 1 height 4
radio input "true"
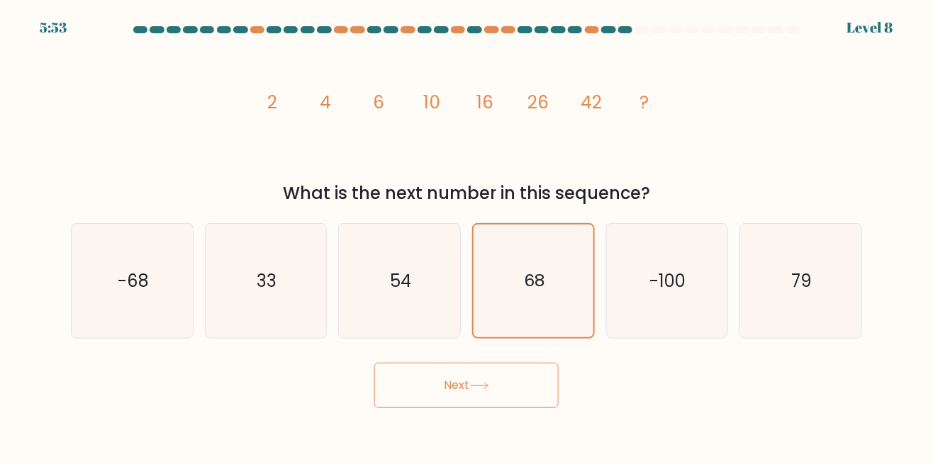
click at [524, 395] on button "Next" at bounding box center [466, 385] width 184 height 45
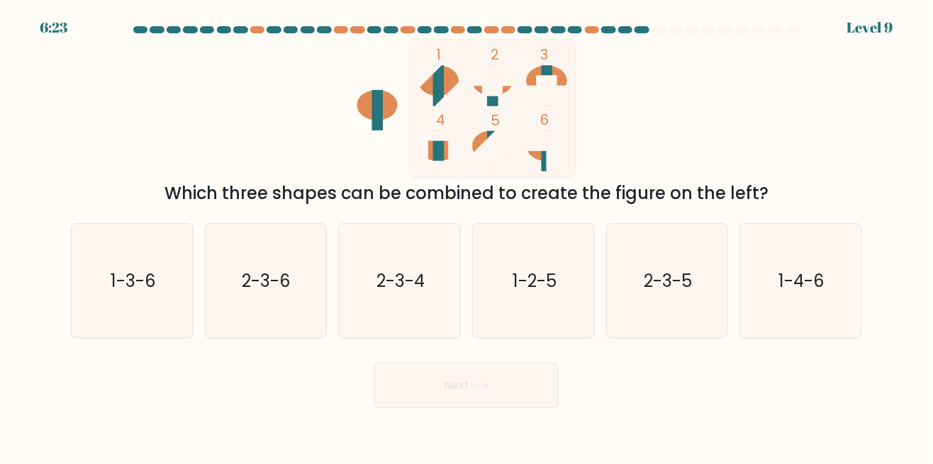
click at [413, 284] on text "2-3-4" at bounding box center [400, 280] width 48 height 23
click at [466, 236] on input "c. 2-3-4" at bounding box center [466, 235] width 1 height 4
radio input "true"
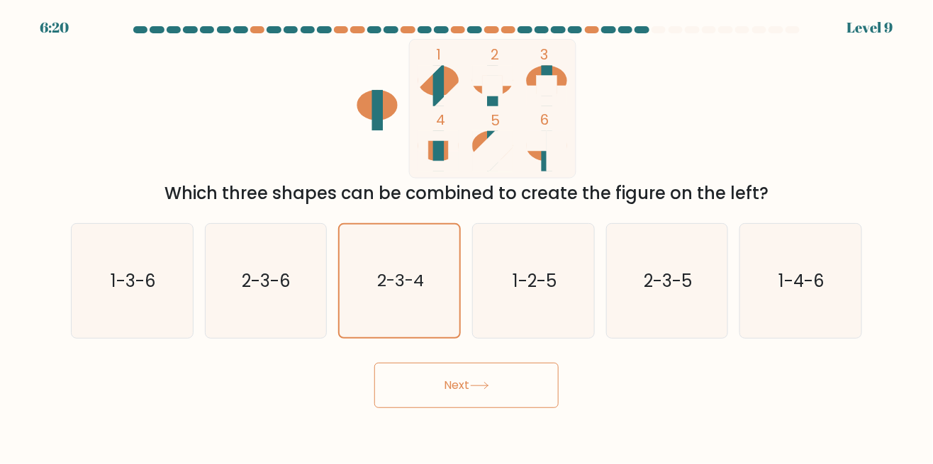
click at [519, 408] on button "Next" at bounding box center [466, 385] width 184 height 45
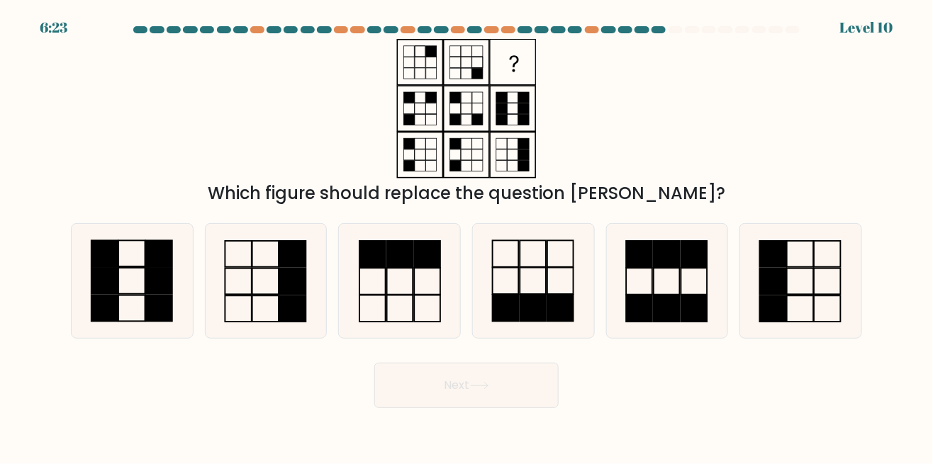
click at [240, 326] on icon at bounding box center [265, 281] width 114 height 114
click at [466, 236] on input "b." at bounding box center [466, 235] width 1 height 4
radio input "true"
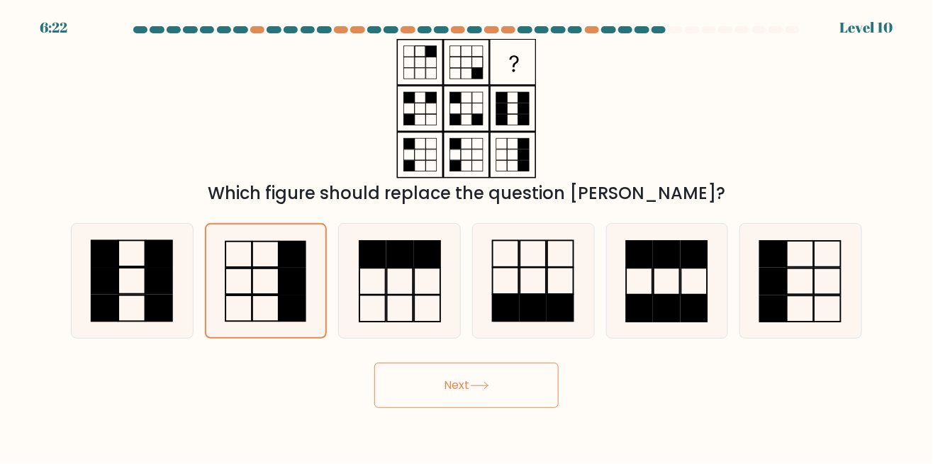
click at [505, 407] on button "Next" at bounding box center [466, 385] width 184 height 45
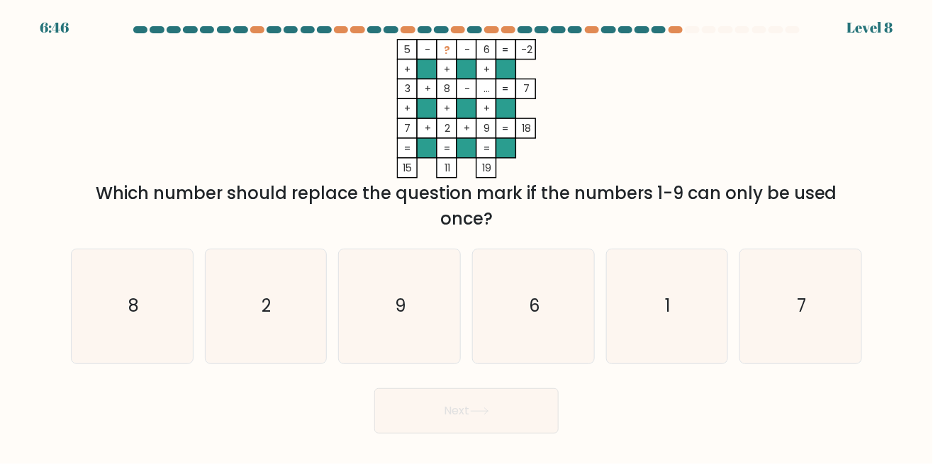
click at [700, 335] on icon "1" at bounding box center [667, 307] width 114 height 114
click at [467, 236] on input "e. 1" at bounding box center [466, 235] width 1 height 4
radio input "true"
click at [537, 434] on button "Next" at bounding box center [466, 410] width 184 height 45
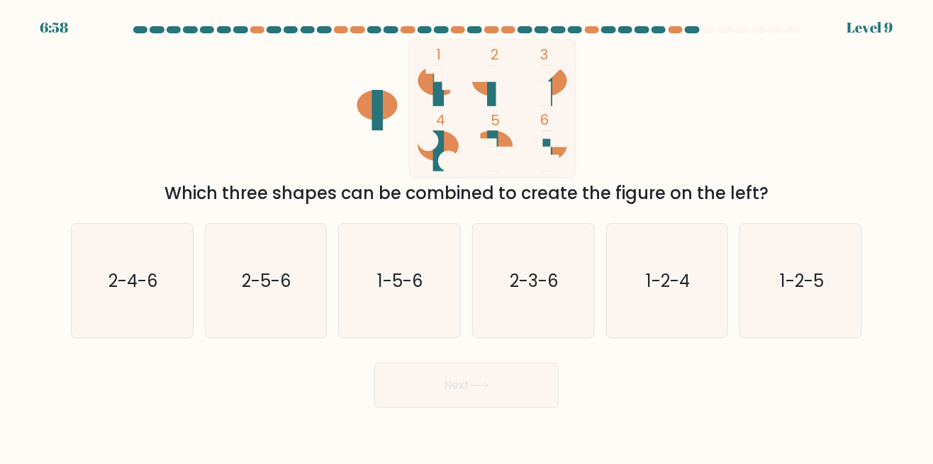
click at [407, 279] on icon "1-5-6" at bounding box center [399, 281] width 114 height 114
click at [466, 236] on input "c. 1-5-6" at bounding box center [466, 235] width 1 height 4
radio input "true"
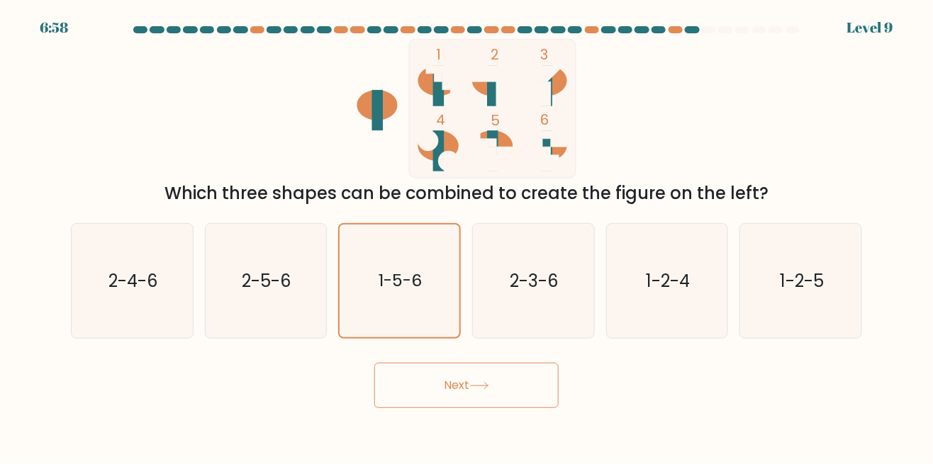
click at [502, 408] on button "Next" at bounding box center [466, 385] width 184 height 45
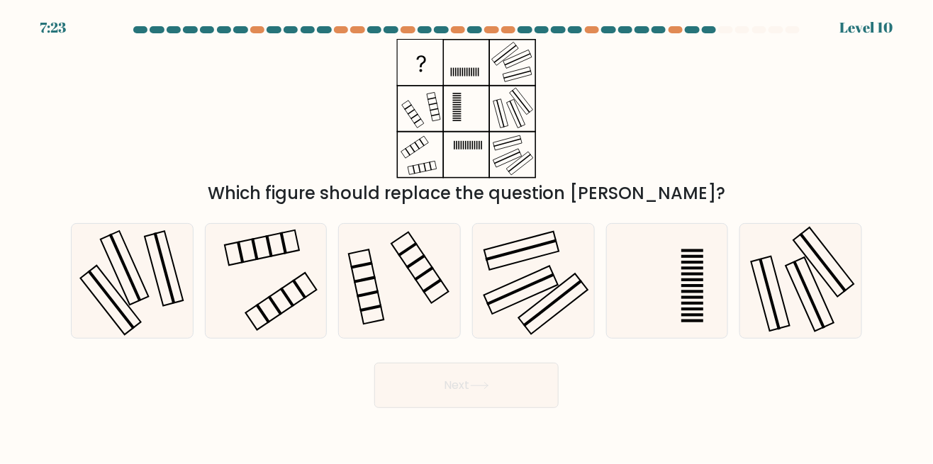
click at [242, 298] on icon at bounding box center [265, 281] width 114 height 114
click at [466, 236] on input "b." at bounding box center [466, 235] width 1 height 4
radio input "true"
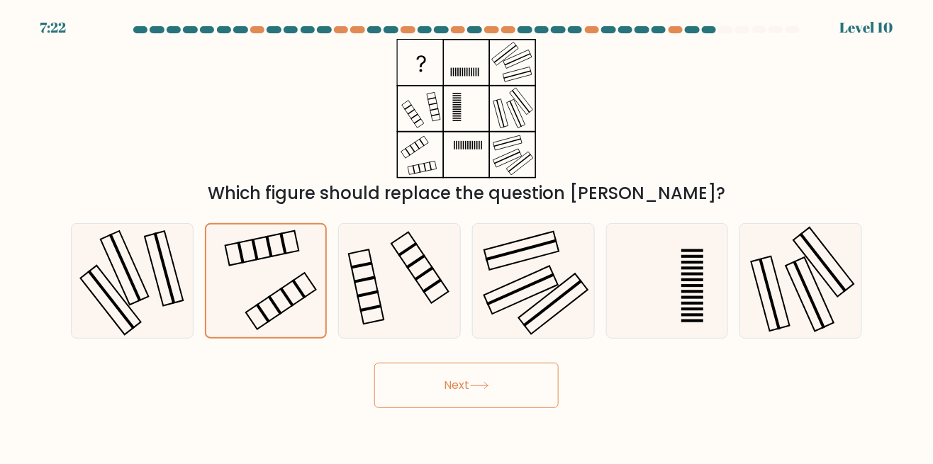
click at [539, 401] on button "Next" at bounding box center [466, 385] width 184 height 45
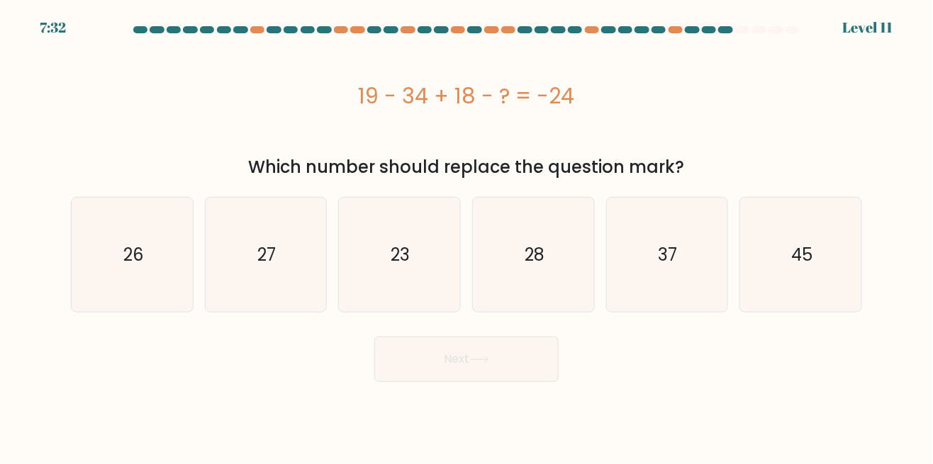
click at [247, 251] on icon "27" at bounding box center [265, 255] width 114 height 114
click at [466, 236] on input "b. 27" at bounding box center [466, 235] width 1 height 4
radio input "true"
click at [517, 353] on button "Next" at bounding box center [466, 359] width 184 height 45
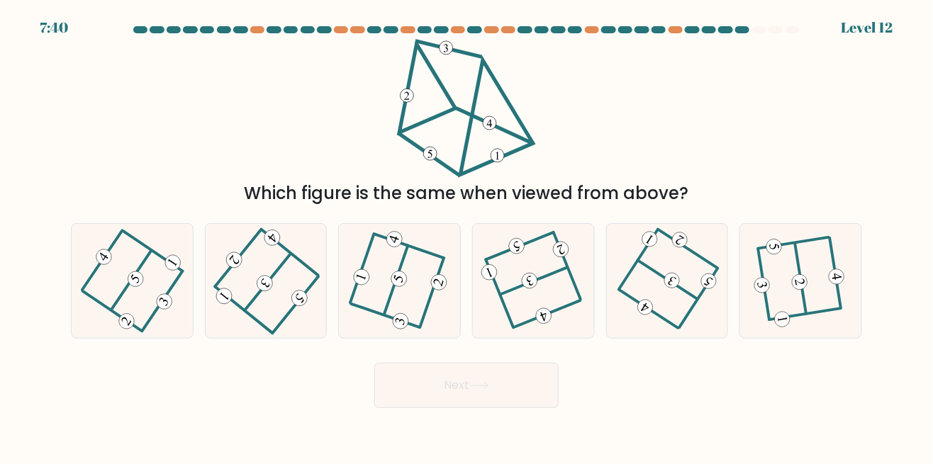
click at [382, 289] on icon at bounding box center [399, 280] width 91 height 91
click at [466, 236] on input "c." at bounding box center [466, 235] width 1 height 4
radio input "true"
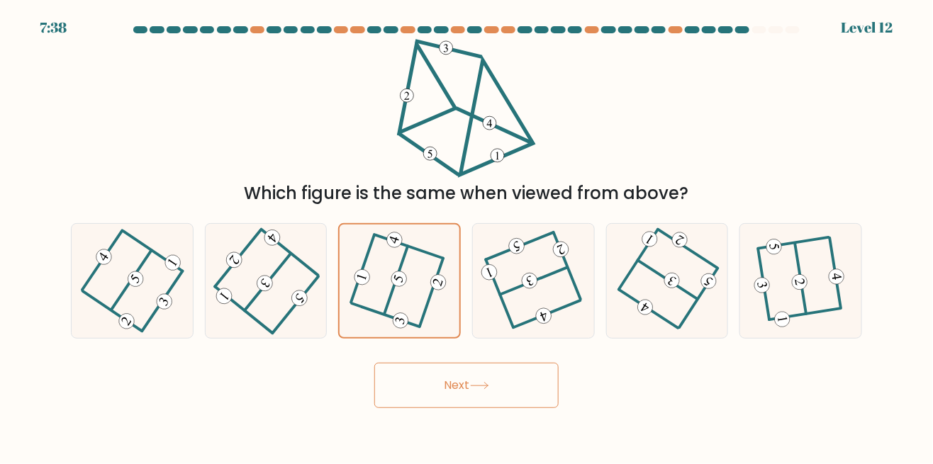
click at [476, 408] on button "Next" at bounding box center [466, 385] width 184 height 45
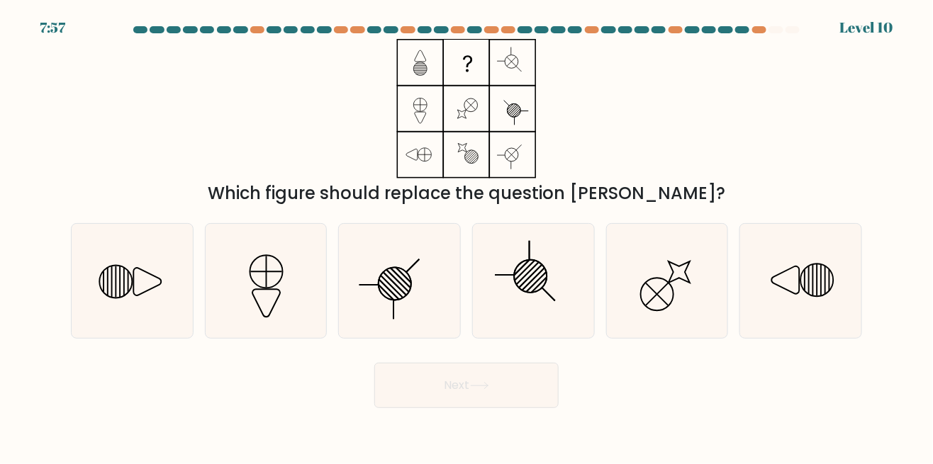
click at [685, 308] on icon at bounding box center [667, 281] width 114 height 114
click at [467, 236] on input "e." at bounding box center [466, 235] width 1 height 4
radio input "true"
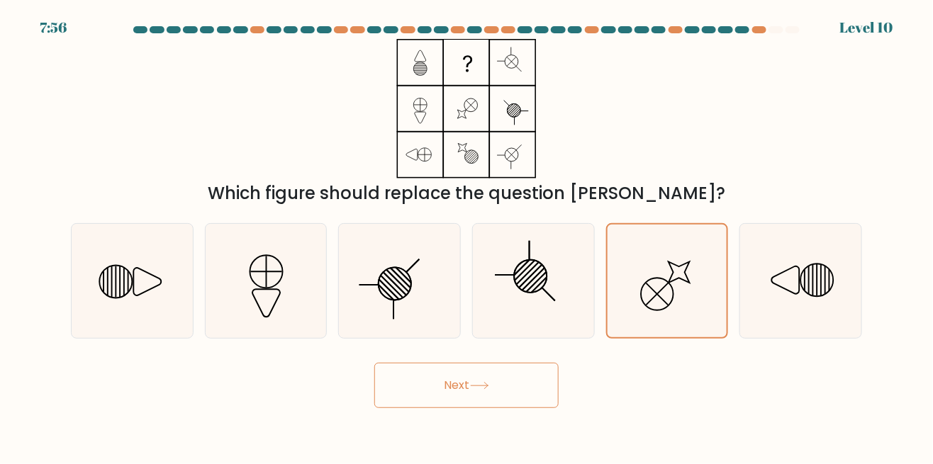
click at [543, 408] on button "Next" at bounding box center [466, 385] width 184 height 45
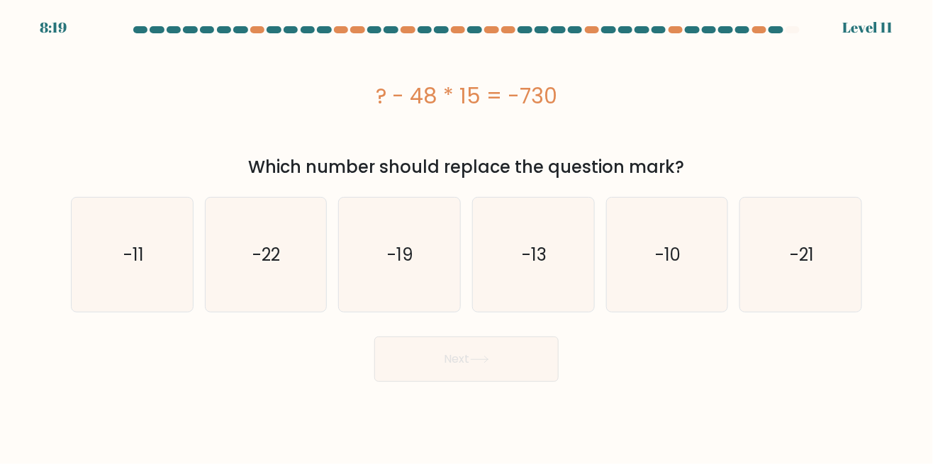
click at [647, 275] on icon "-10" at bounding box center [667, 255] width 114 height 114
click at [467, 236] on input "e. -10" at bounding box center [466, 235] width 1 height 4
radio input "true"
click at [514, 356] on button "Next" at bounding box center [466, 359] width 184 height 45
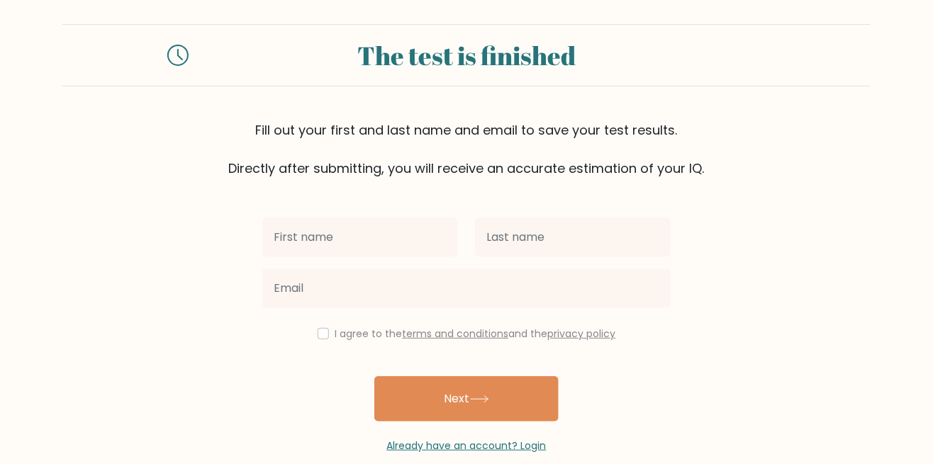
scroll to position [68, 0]
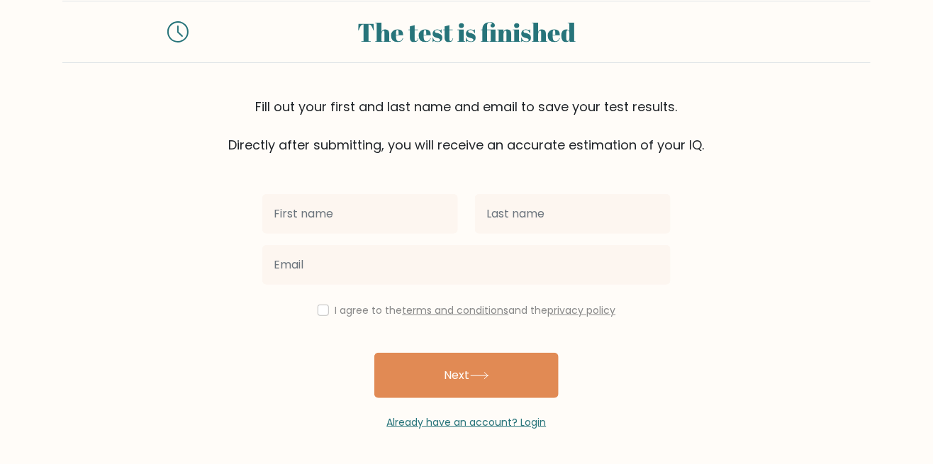
click at [515, 353] on button "Next" at bounding box center [466, 375] width 184 height 45
click at [841, 119] on form "The test is finished Fill out your first and last name and email to save your t…" at bounding box center [466, 216] width 933 height 430
click at [520, 353] on button "Next" at bounding box center [466, 375] width 184 height 45
click at [739, 140] on form "The test is finished Fill out your first and last name and email to save your t…" at bounding box center [466, 216] width 933 height 430
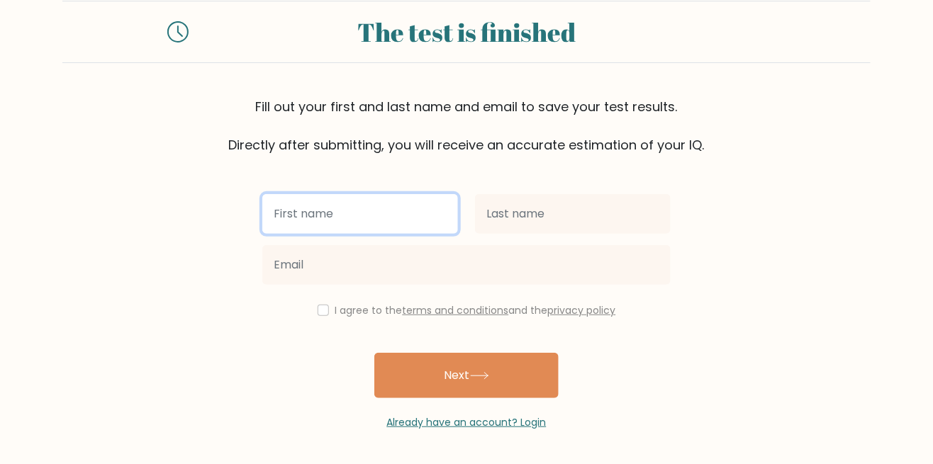
click at [398, 194] on input "text" at bounding box center [360, 214] width 196 height 40
type input "Cage"
type input "cage"
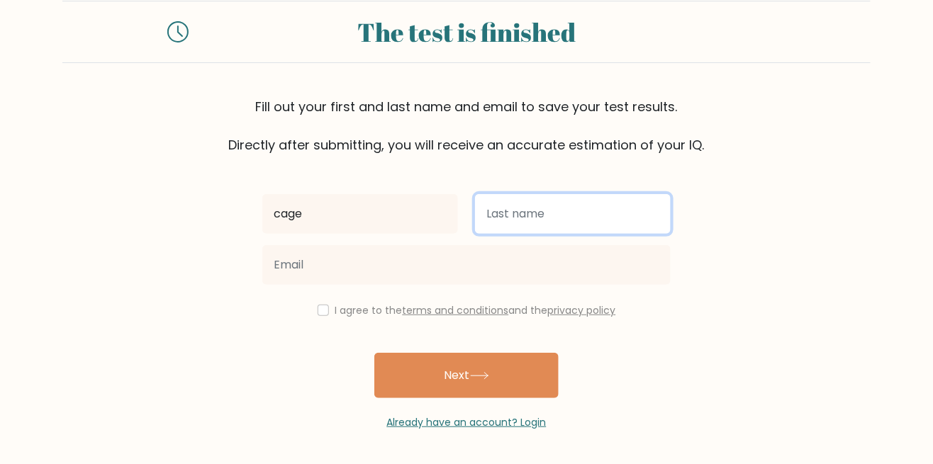
click at [569, 194] on input "text" at bounding box center [573, 214] width 196 height 40
type input "V"
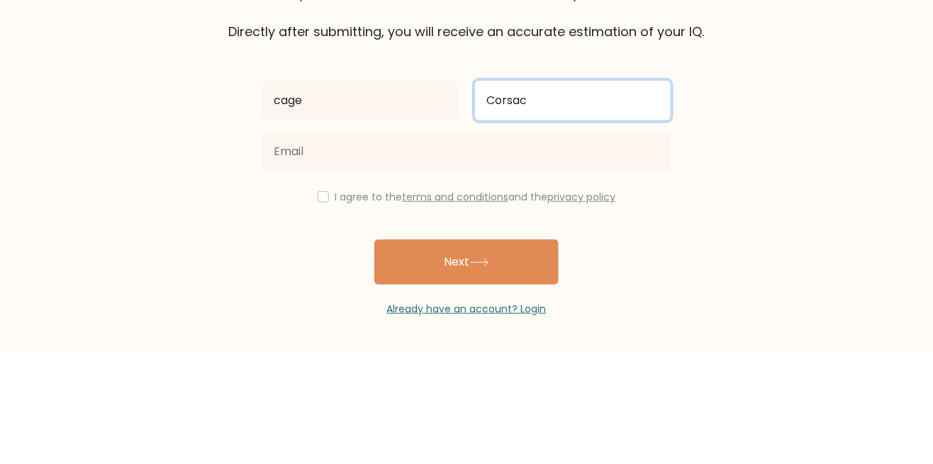
type input "Corsac"
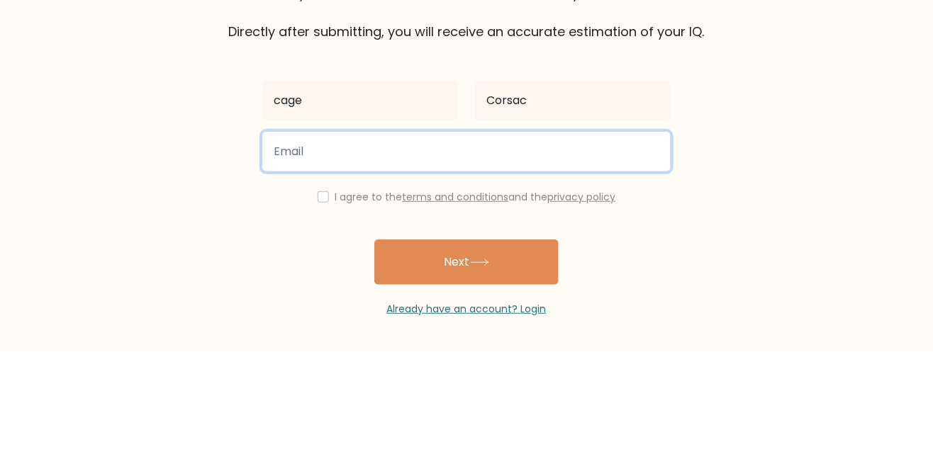
click at [405, 245] on input "email" at bounding box center [466, 265] width 408 height 40
type input "cage.corsac@gmail.com"
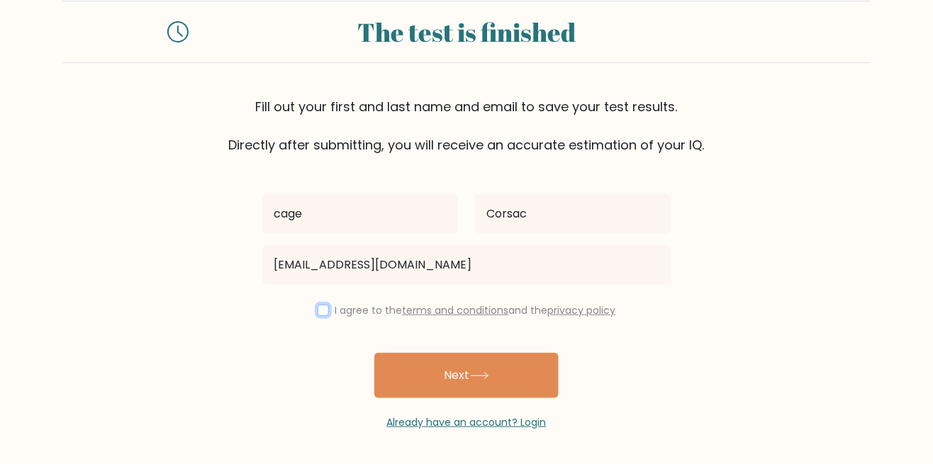
click at [321, 305] on input "checkbox" at bounding box center [323, 310] width 11 height 11
checkbox input "true"
click at [502, 353] on button "Next" at bounding box center [466, 375] width 184 height 45
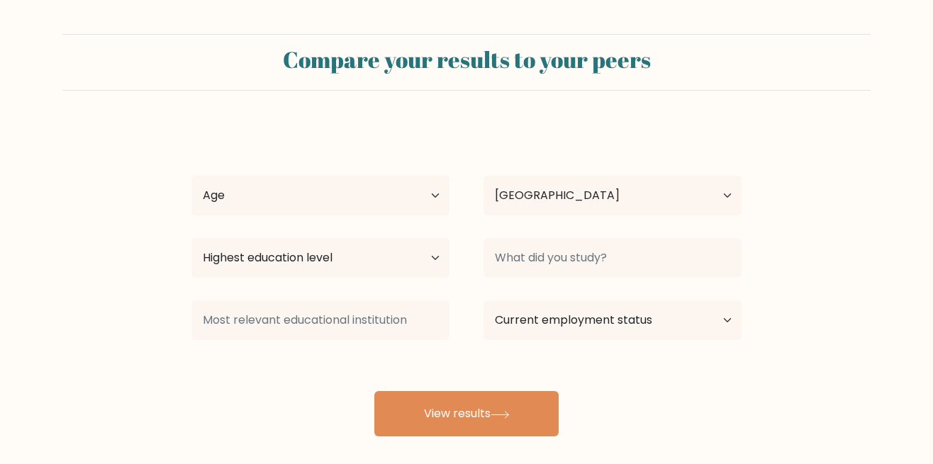
select select "FI"
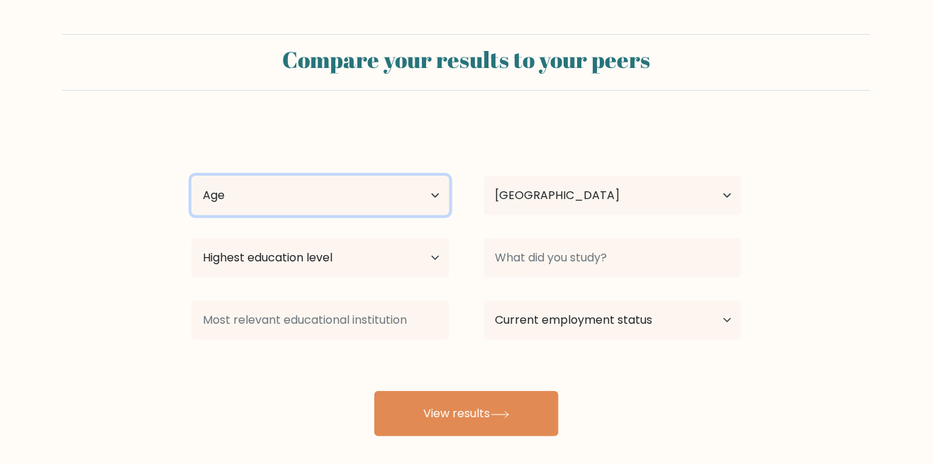
click at [430, 194] on select "Age Under [DEMOGRAPHIC_DATA] [DEMOGRAPHIC_DATA] [DEMOGRAPHIC_DATA] [DEMOGRAPHIC…" at bounding box center [320, 196] width 258 height 40
select select "45_54"
click at [191, 176] on select "Age Under [DEMOGRAPHIC_DATA] [DEMOGRAPHIC_DATA] [DEMOGRAPHIC_DATA] [DEMOGRAPHIC…" at bounding box center [320, 196] width 258 height 40
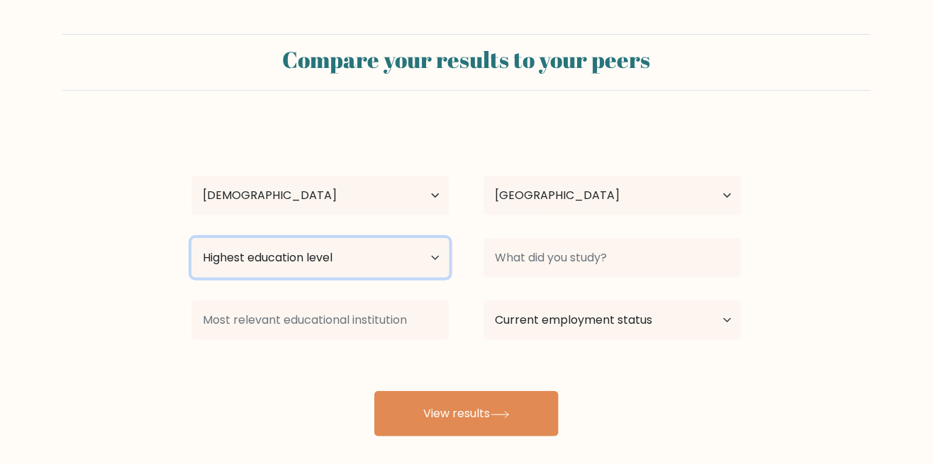
click at [429, 257] on select "Highest education level No schooling Primary Lower Secondary Upper Secondary Oc…" at bounding box center [320, 258] width 258 height 40
select select "bachelors_degree"
click at [191, 238] on select "Highest education level No schooling Primary Lower Secondary Upper Secondary Oc…" at bounding box center [320, 258] width 258 height 40
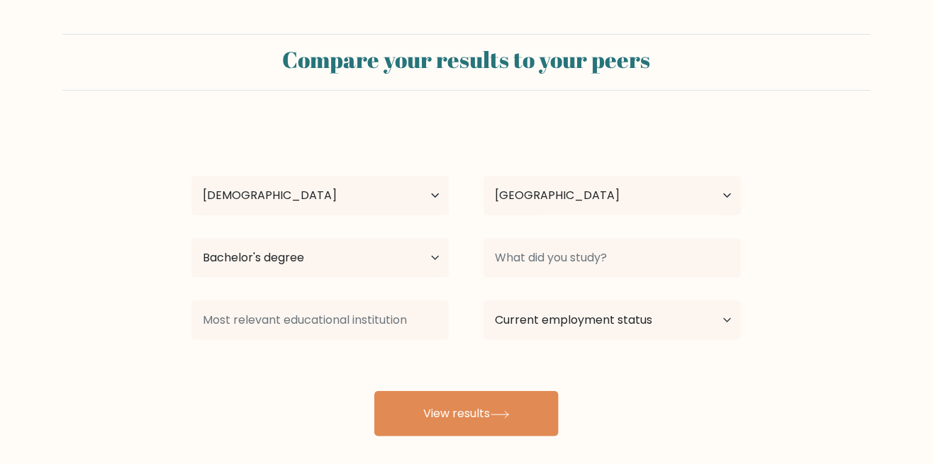
click at [531, 412] on button "View results" at bounding box center [466, 413] width 184 height 45
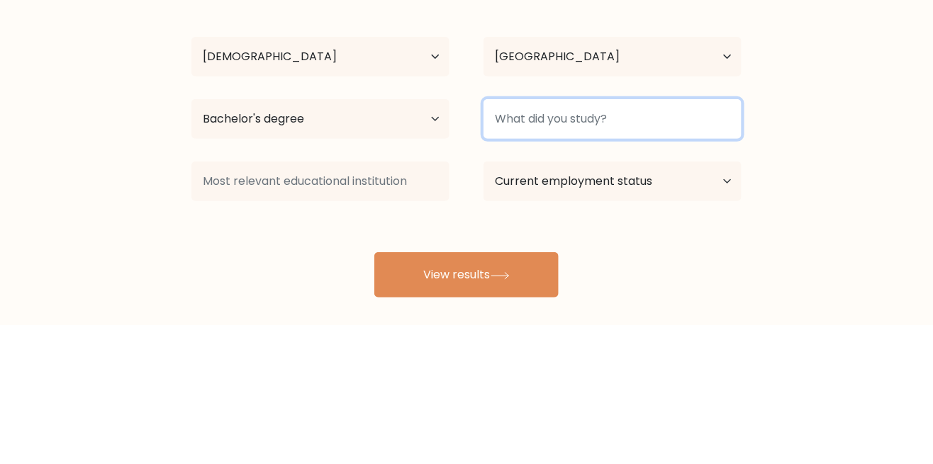
click at [676, 262] on input at bounding box center [612, 258] width 258 height 40
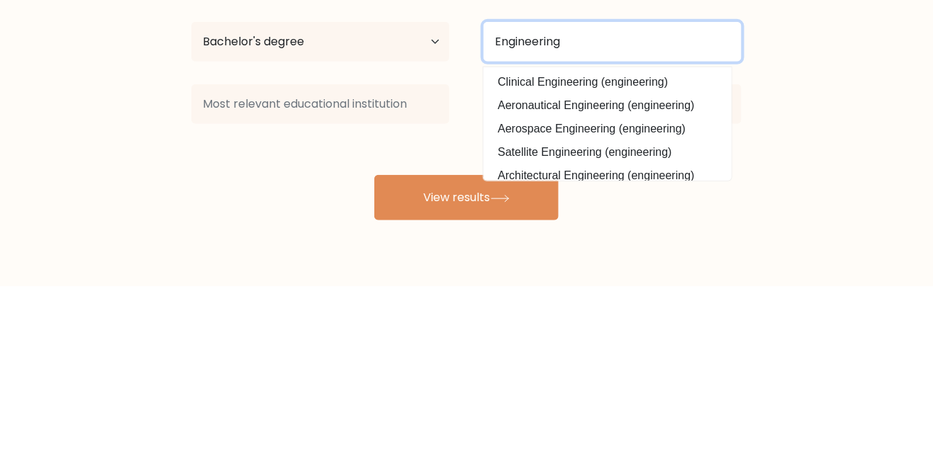
scroll to position [38, 0]
type input "E"
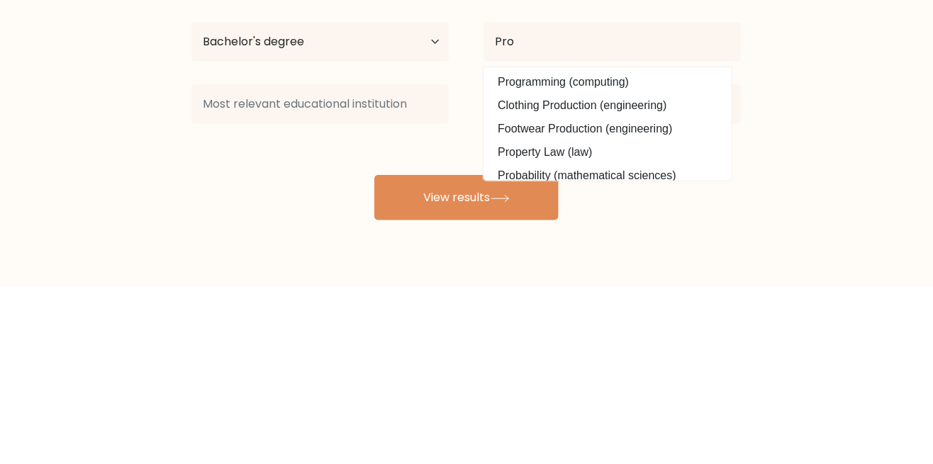
click at [642, 257] on option "Programming (computing)" at bounding box center [607, 260] width 241 height 23
type input "Programming"
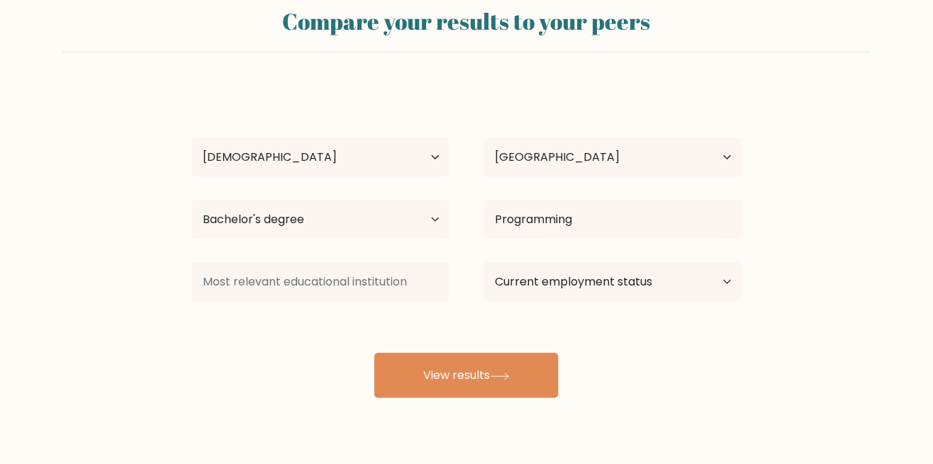
click at [534, 381] on button "View results" at bounding box center [466, 375] width 184 height 45
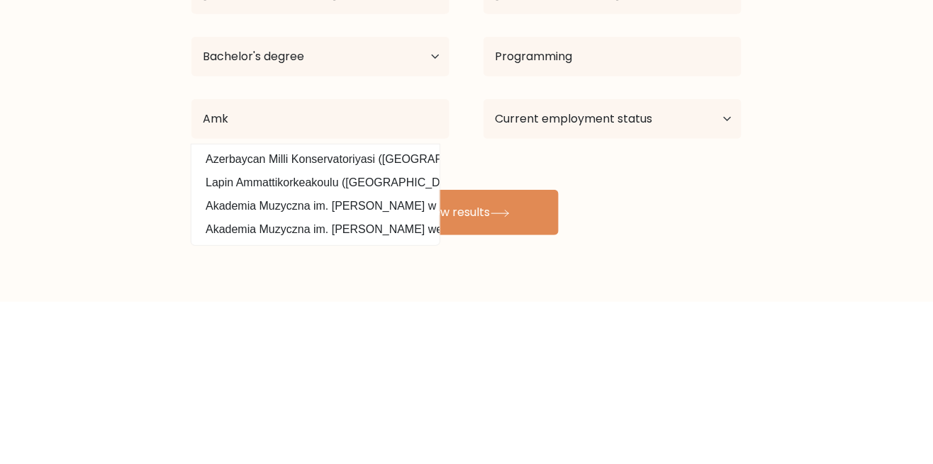
click at [227, 352] on option "Lapin Ammattikorkeakoulu (Finland)" at bounding box center [315, 346] width 241 height 23
type input "Lapin Ammattikorkeakoulu"
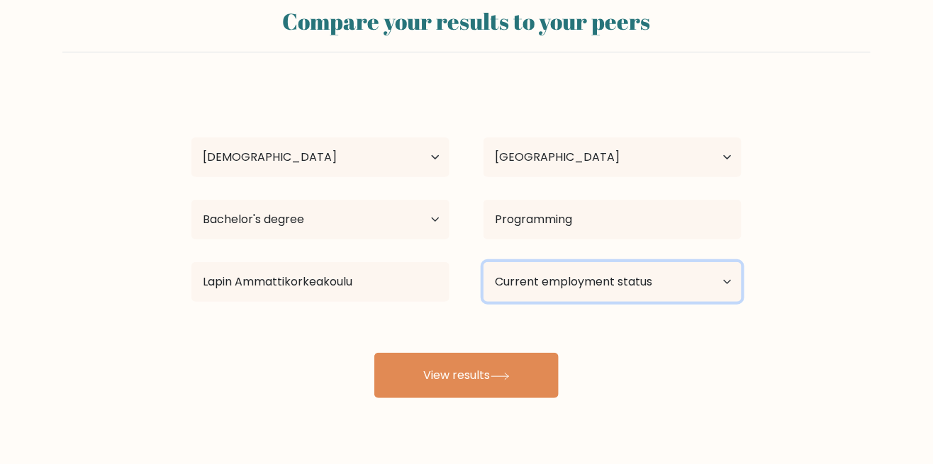
click at [679, 284] on select "Current employment status Employed Student Retired Other / prefer not to answer" at bounding box center [612, 282] width 258 height 40
select select "employed"
click at [483, 262] on select "Current employment status Employed Student Retired Other / prefer not to answer" at bounding box center [612, 282] width 258 height 40
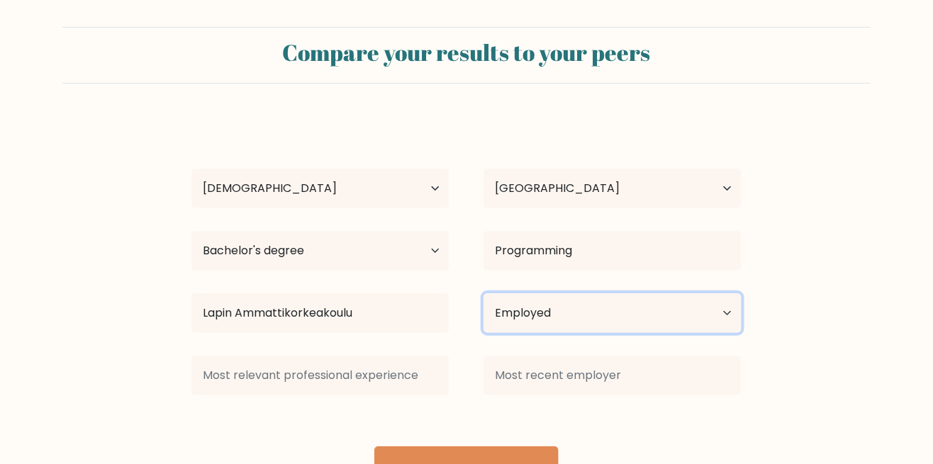
scroll to position [1, 0]
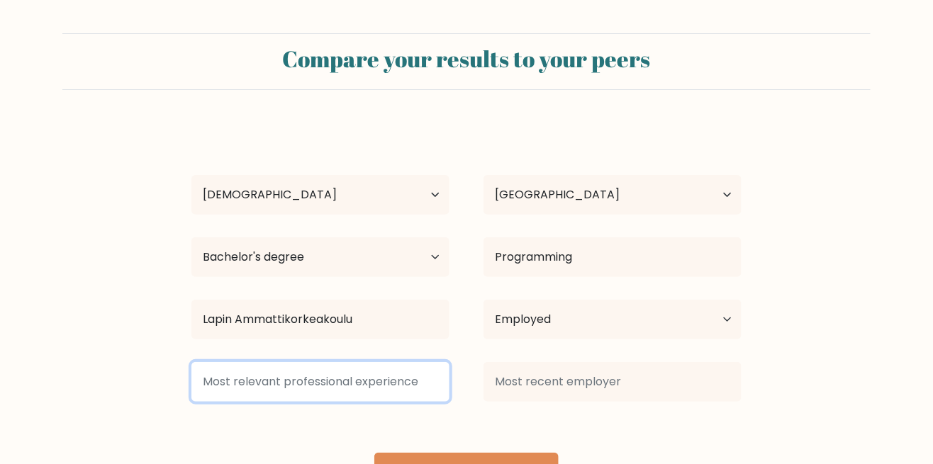
click at [230, 386] on input at bounding box center [320, 382] width 258 height 40
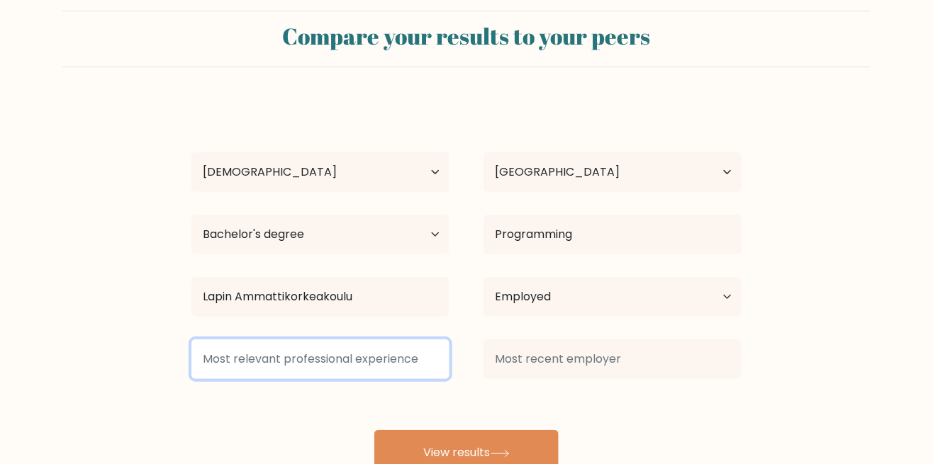
scroll to position [43, 0]
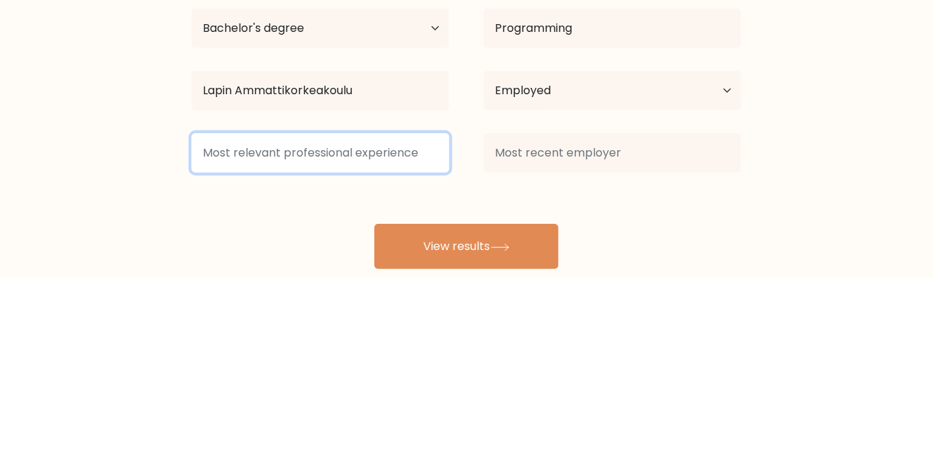
type input "P"
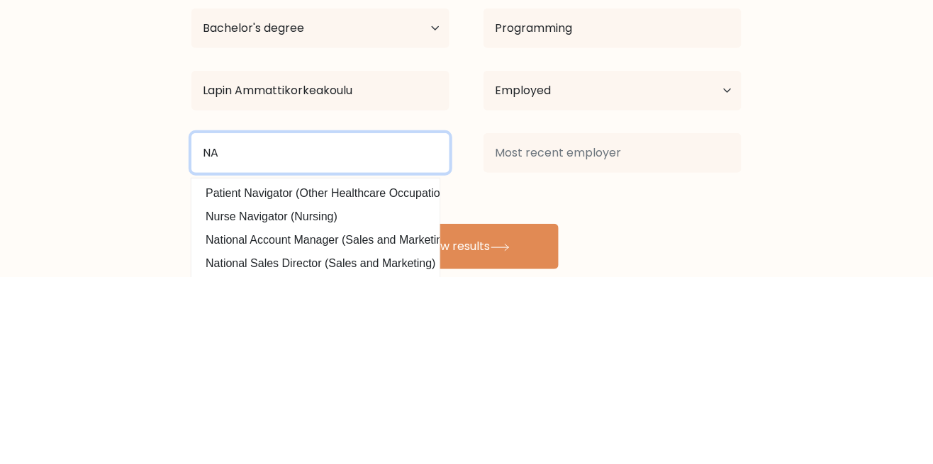
type input "N"
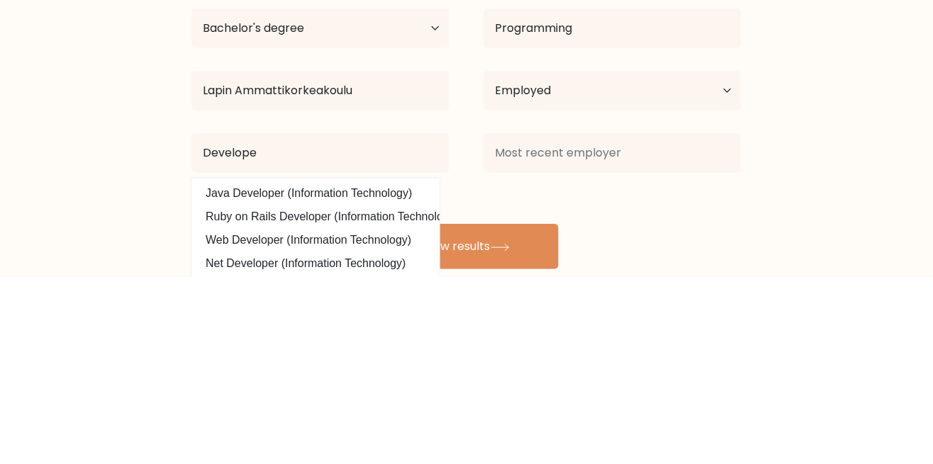
click at [420, 380] on option "Java Developer (Information Technology)" at bounding box center [315, 380] width 241 height 23
type input "Java Developer"
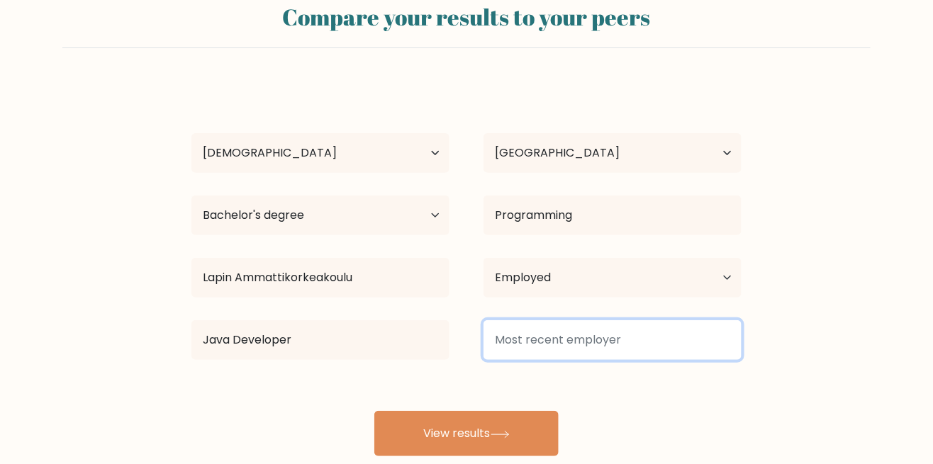
click at [673, 347] on input at bounding box center [612, 340] width 258 height 40
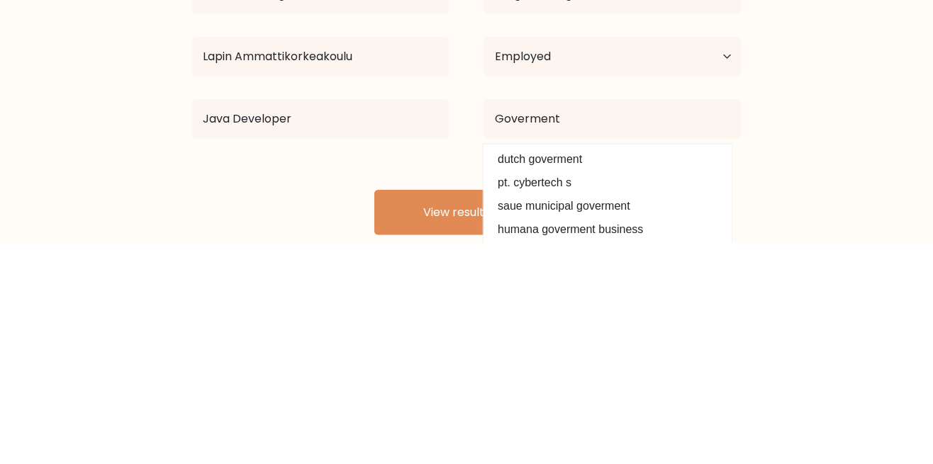
click at [597, 380] on option "dutch goverment" at bounding box center [607, 380] width 241 height 23
type input "dutch goverment"
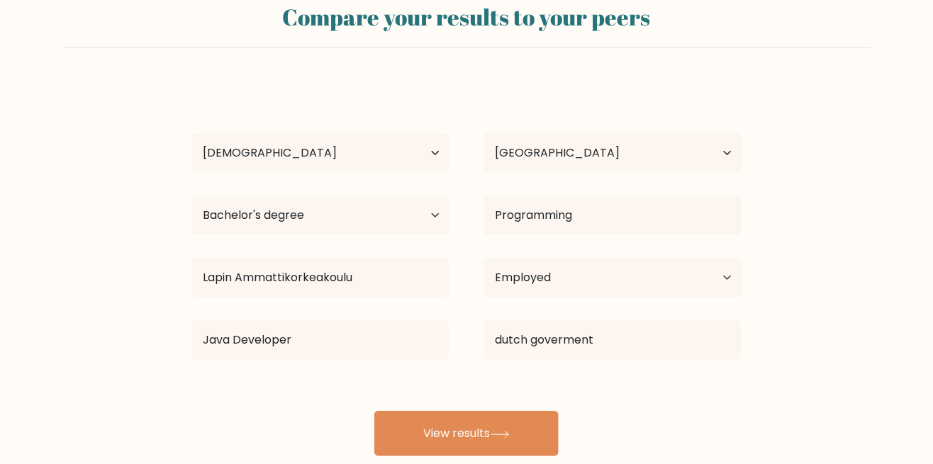
click at [521, 427] on button "View results" at bounding box center [466, 433] width 184 height 45
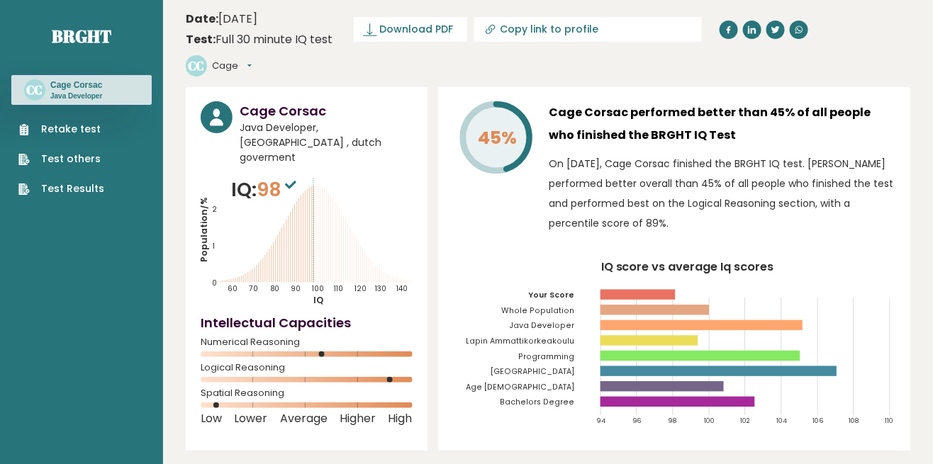
click at [442, 27] on span "Download PDF" at bounding box center [417, 29] width 74 height 15
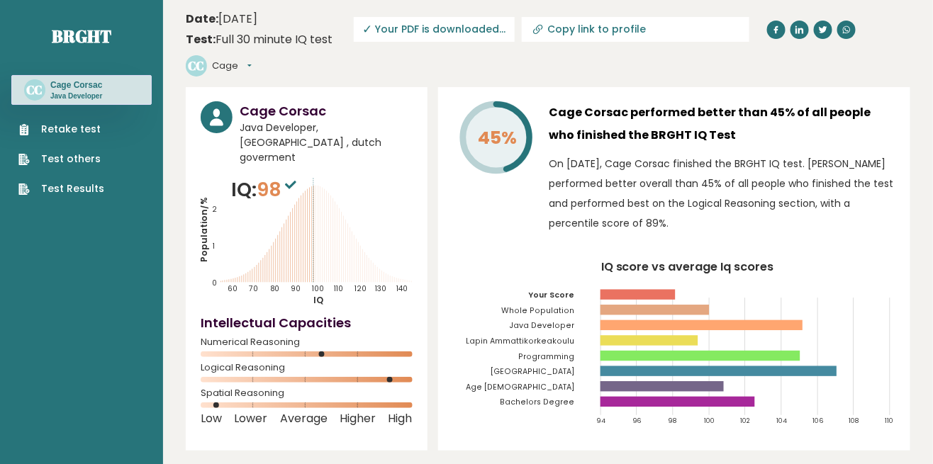
click at [471, 28] on span "✓ Your PDF is downloaded..." at bounding box center [434, 29] width 161 height 25
click at [388, 30] on span "✓ Your PDF is downloaded..." at bounding box center [434, 29] width 161 height 25
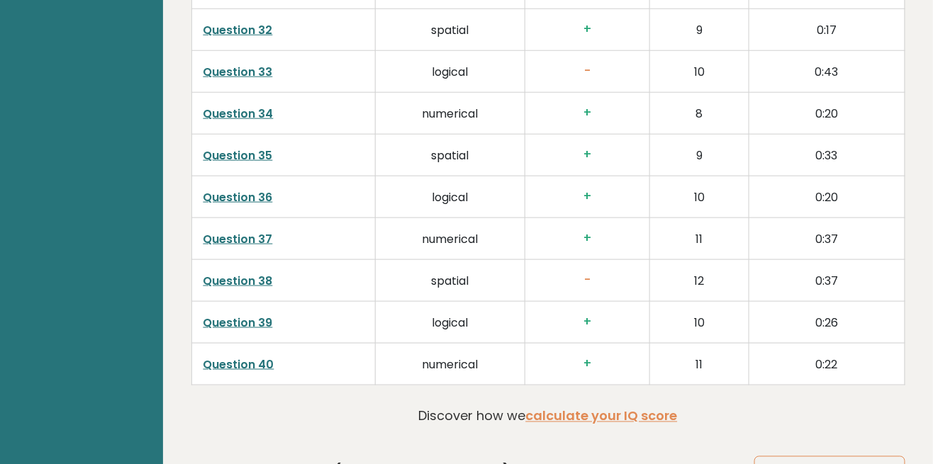
scroll to position [3703, 0]
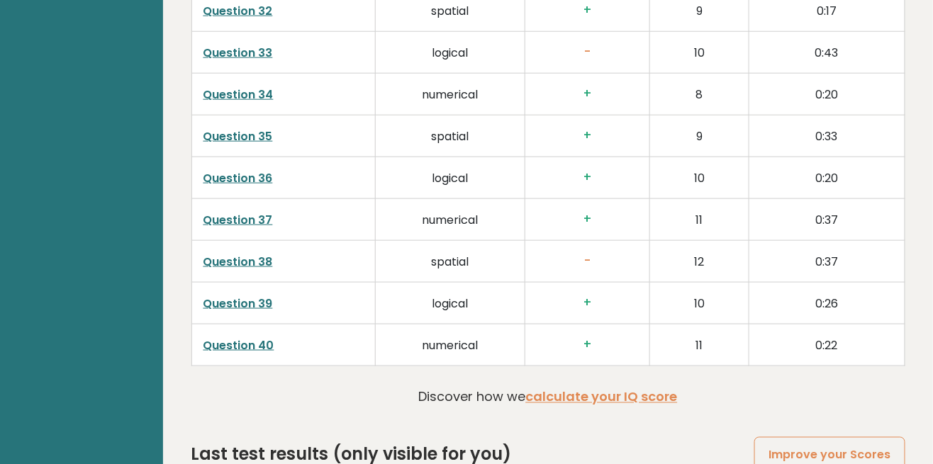
click at [882, 437] on link "Improve your Scores" at bounding box center [829, 455] width 150 height 36
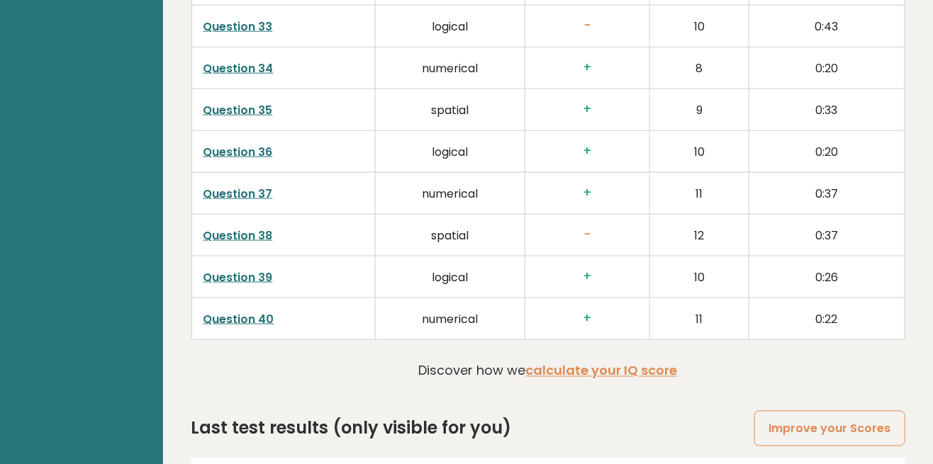
scroll to position [3767, 0]
